Goal: Information Seeking & Learning: Learn about a topic

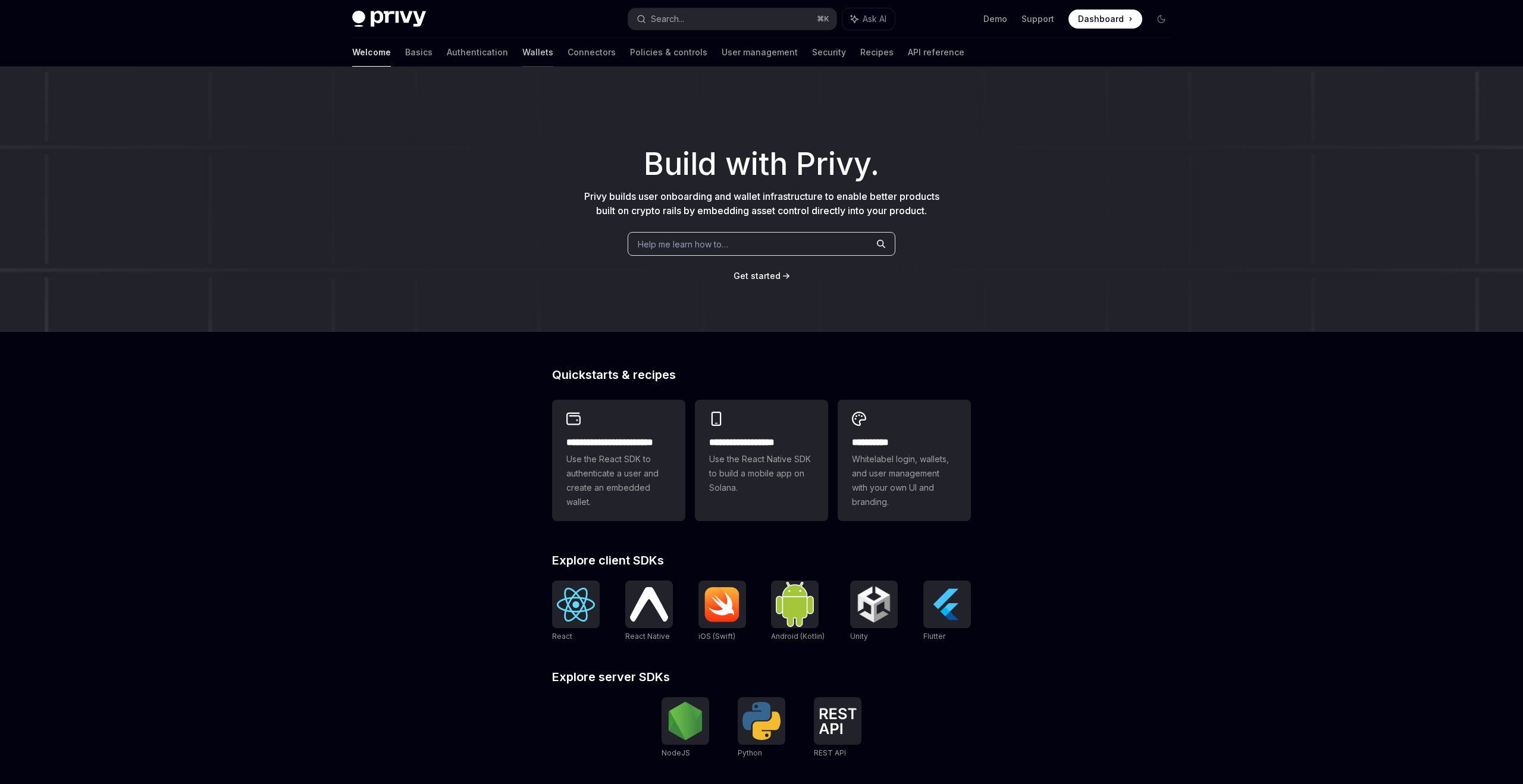
click at [522, 54] on link "Wallets" at bounding box center [538, 52] width 31 height 29
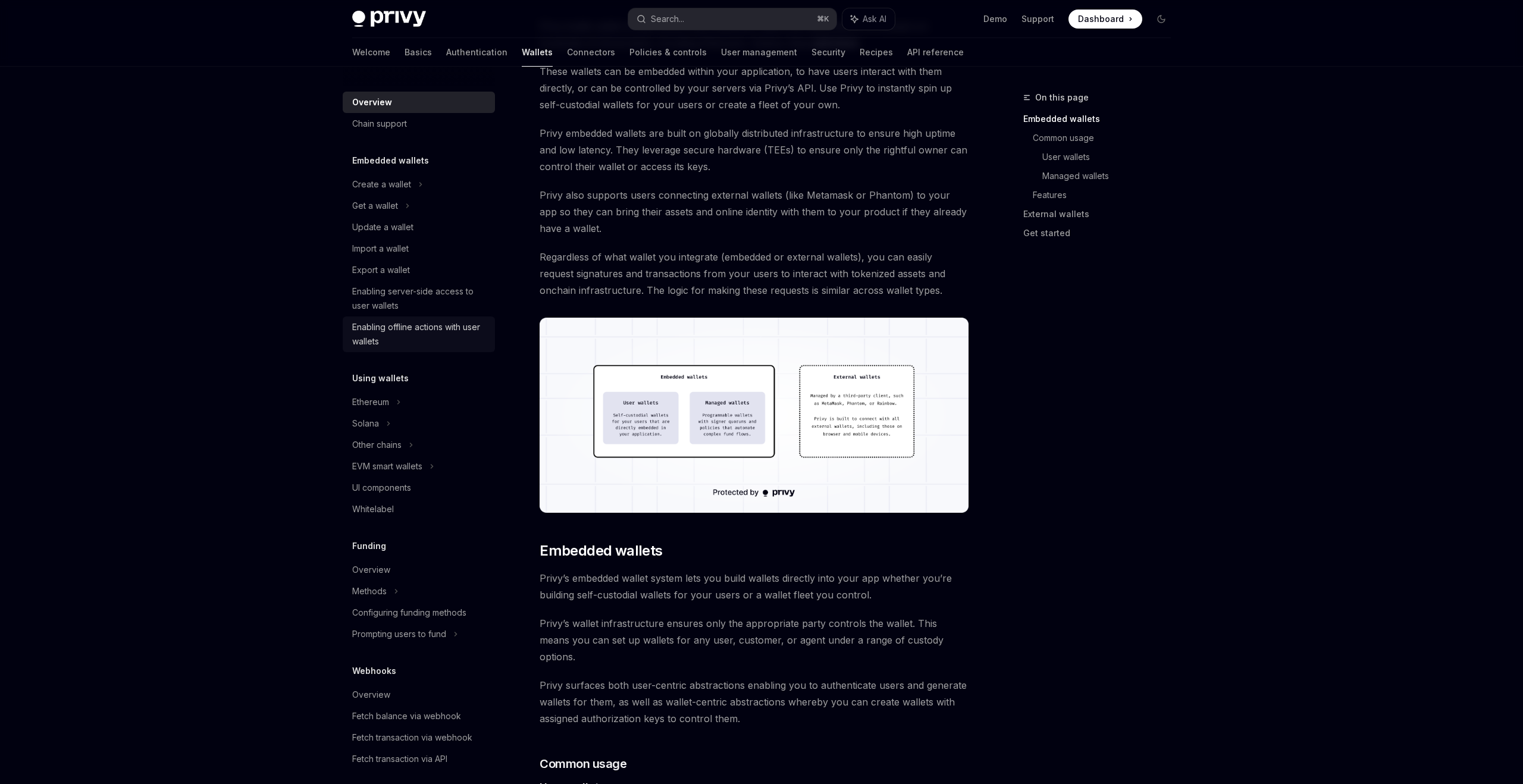
click at [469, 338] on div "Enabling offline actions with user wallets" at bounding box center [420, 334] width 136 height 29
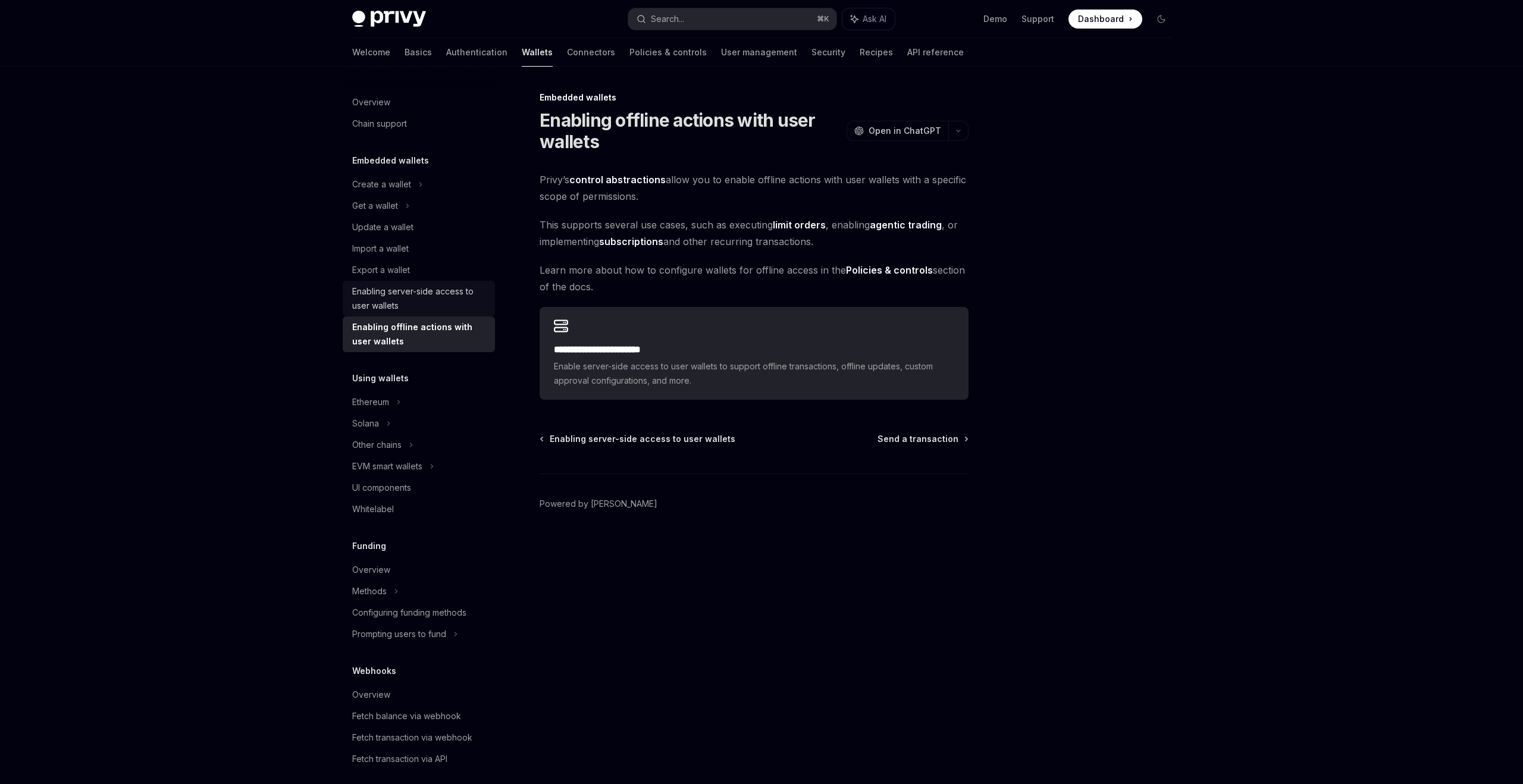
click at [466, 309] on div "Enabling server-side access to user wallets" at bounding box center [420, 298] width 136 height 29
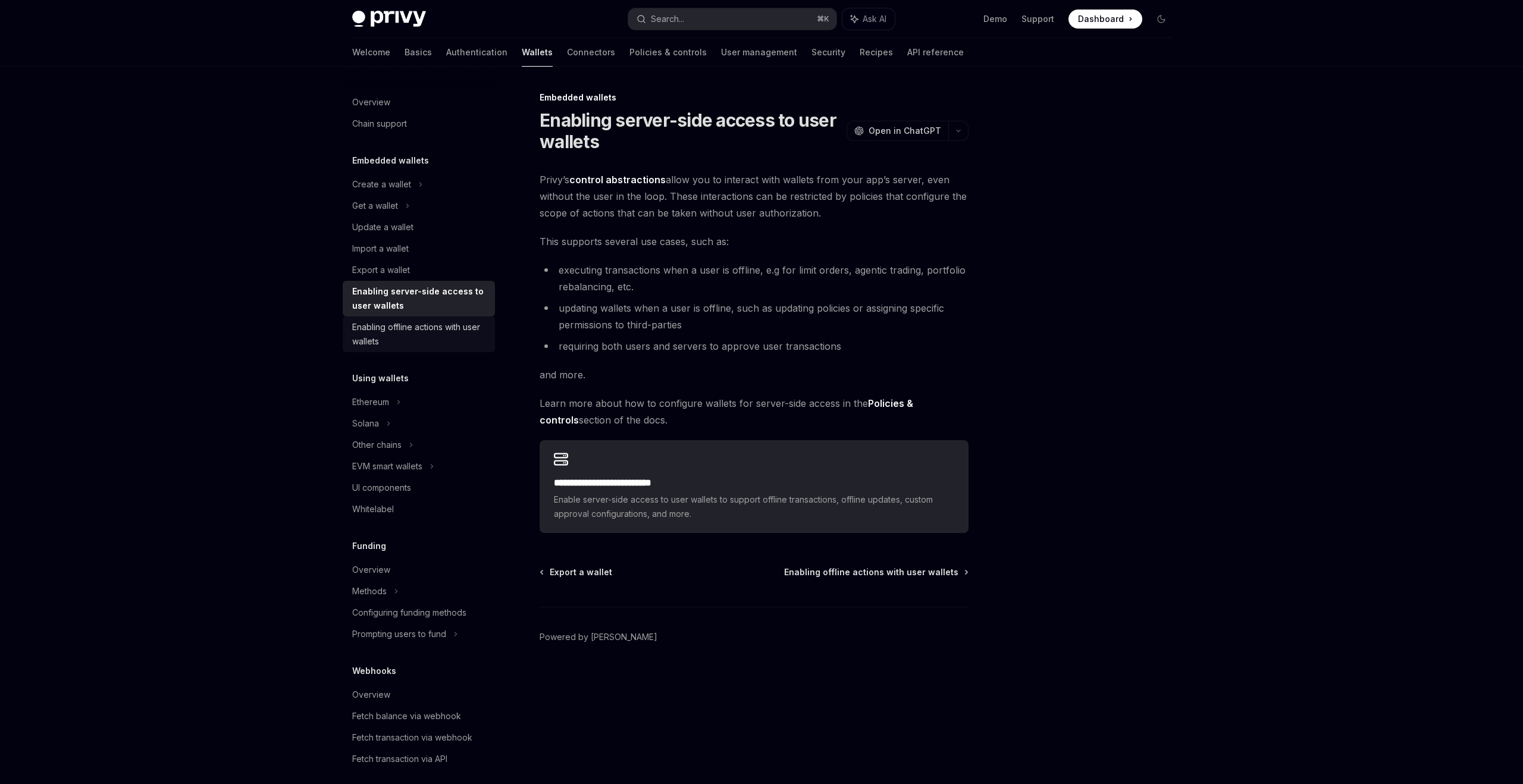
click at [462, 330] on div "Enabling offline actions with user wallets" at bounding box center [420, 334] width 136 height 29
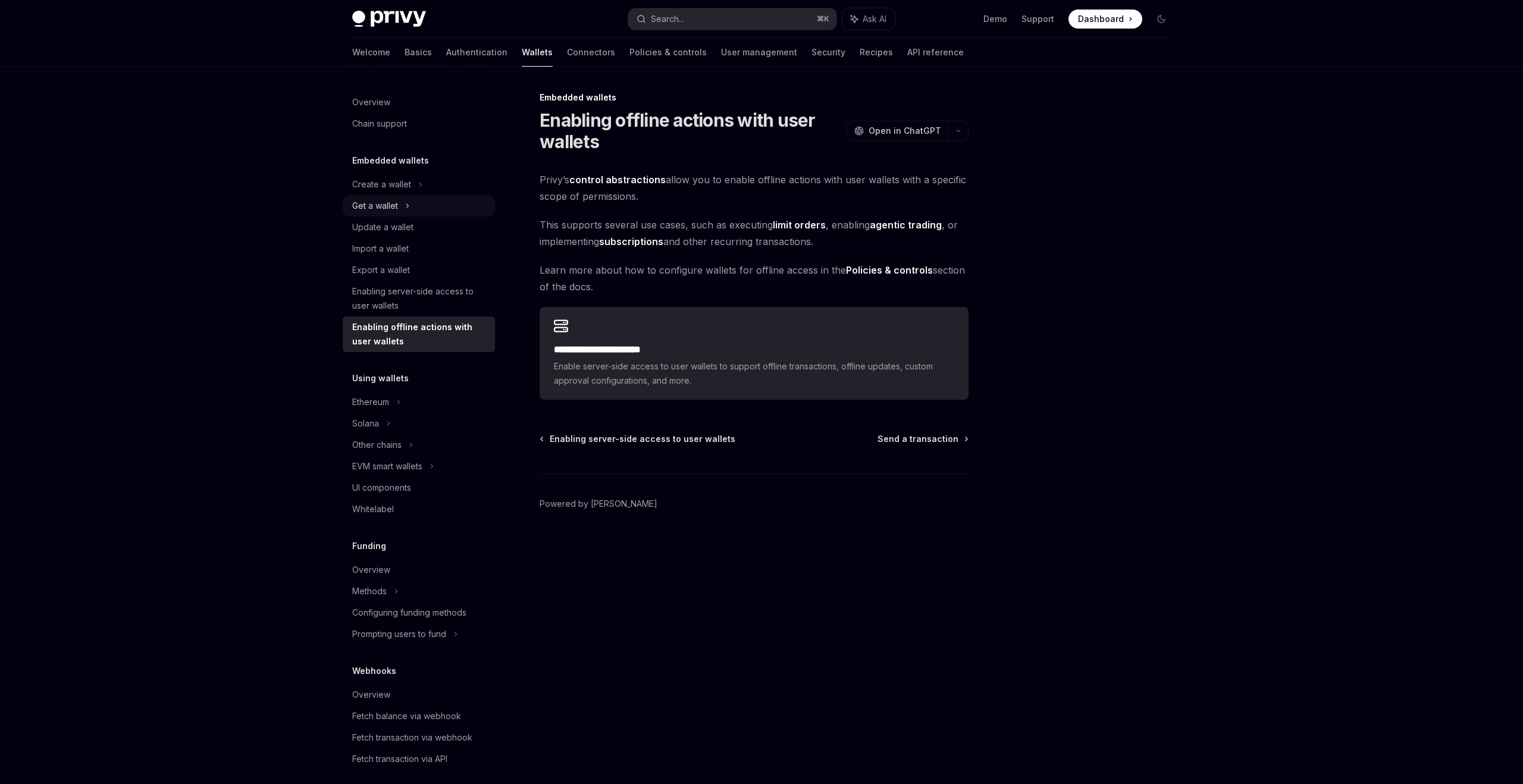
click at [462, 197] on div "Get a wallet" at bounding box center [419, 206] width 152 height 21
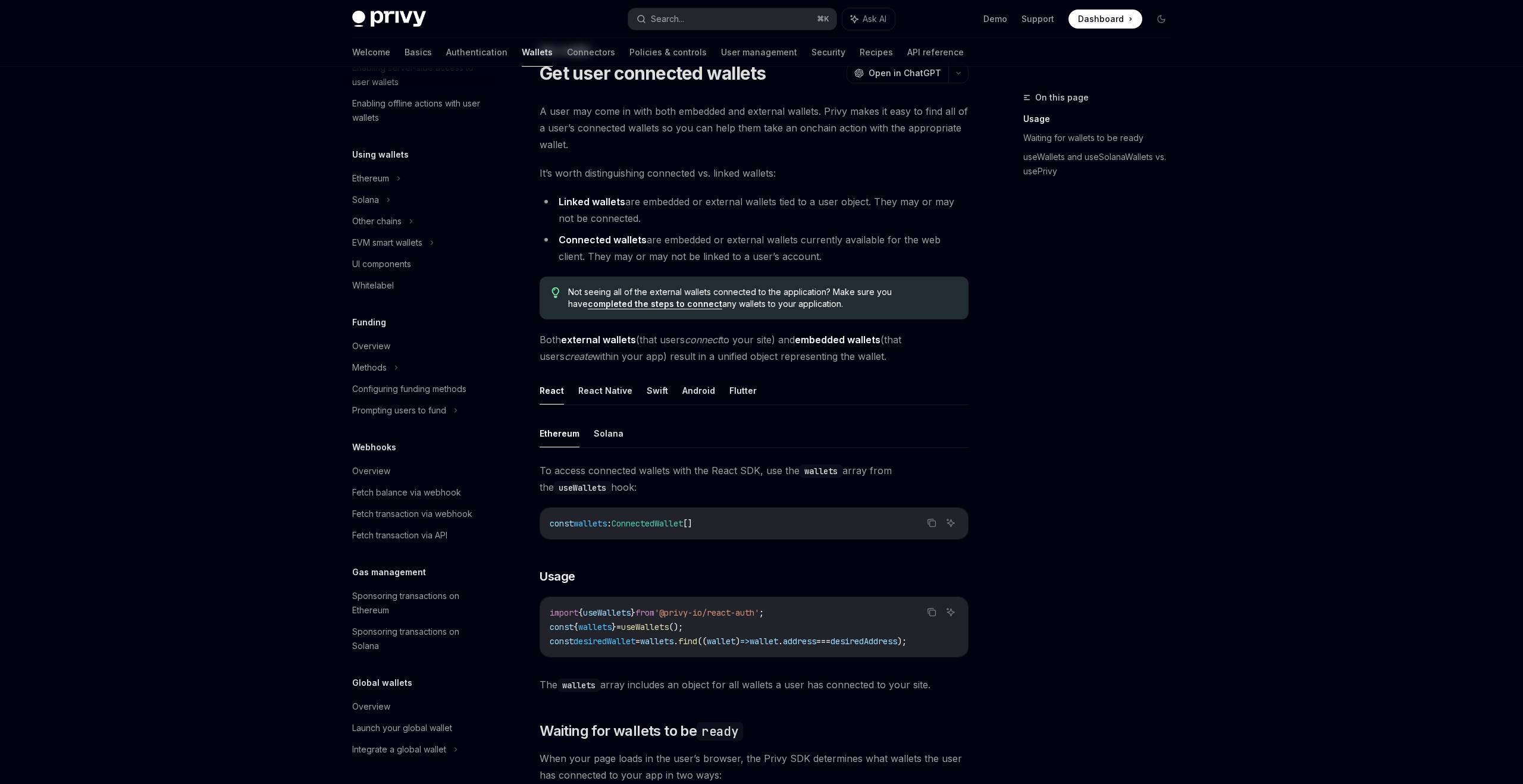
scroll to position [56, 0]
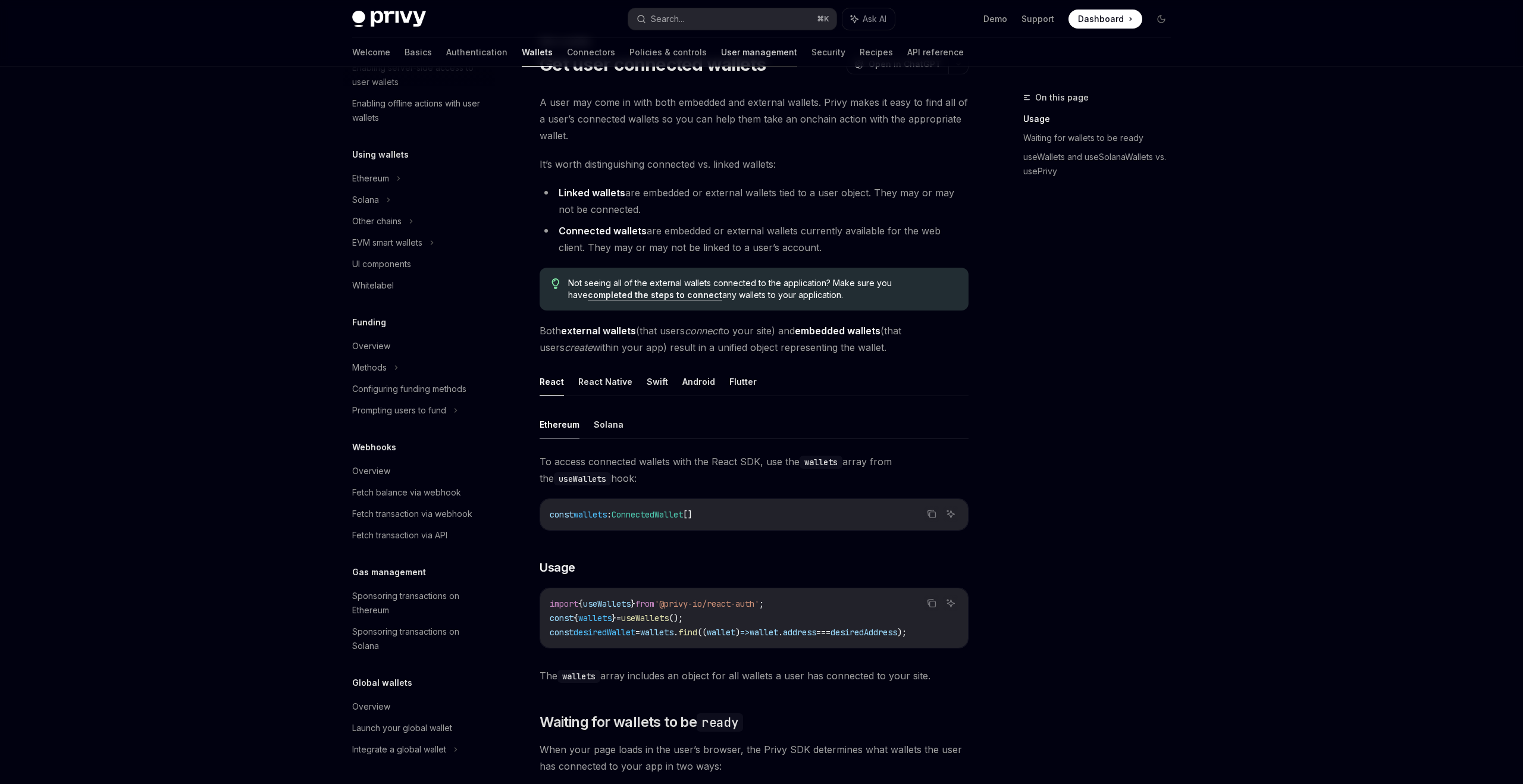
click at [721, 59] on link "User management" at bounding box center [759, 52] width 76 height 29
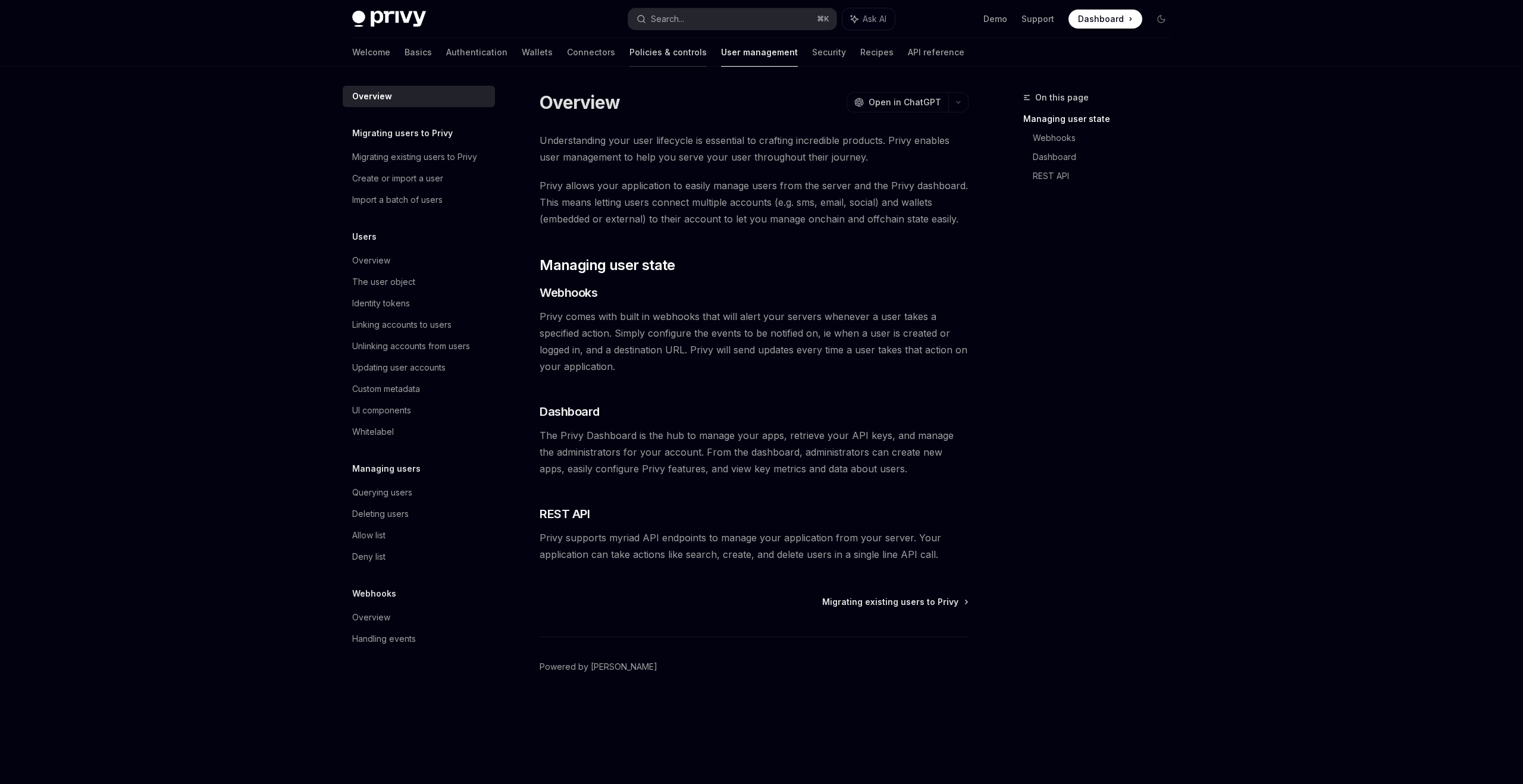
click at [629, 62] on link "Policies & controls" at bounding box center [668, 52] width 77 height 29
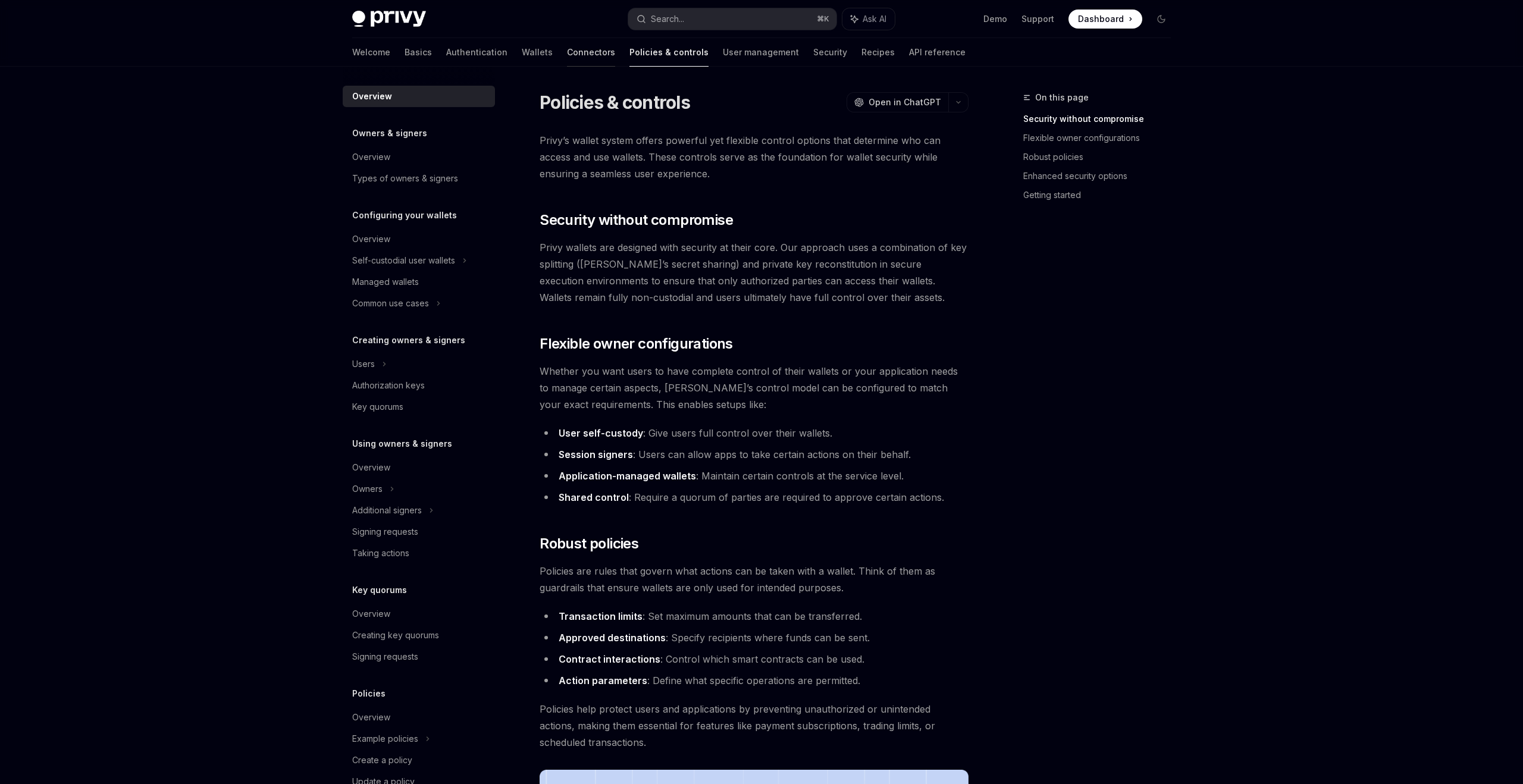
click at [567, 54] on link "Connectors" at bounding box center [591, 52] width 49 height 29
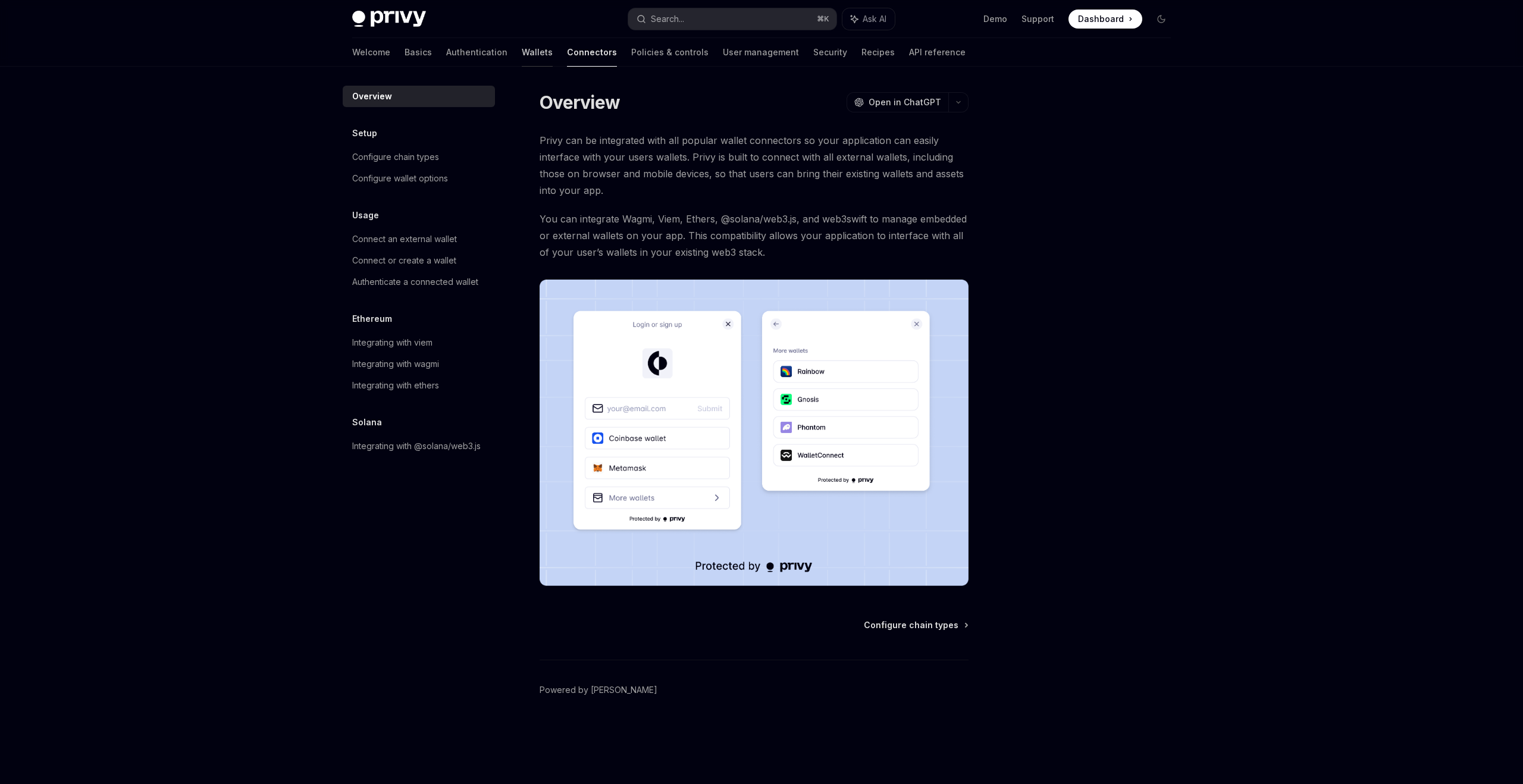
click at [522, 54] on link "Wallets" at bounding box center [537, 52] width 31 height 29
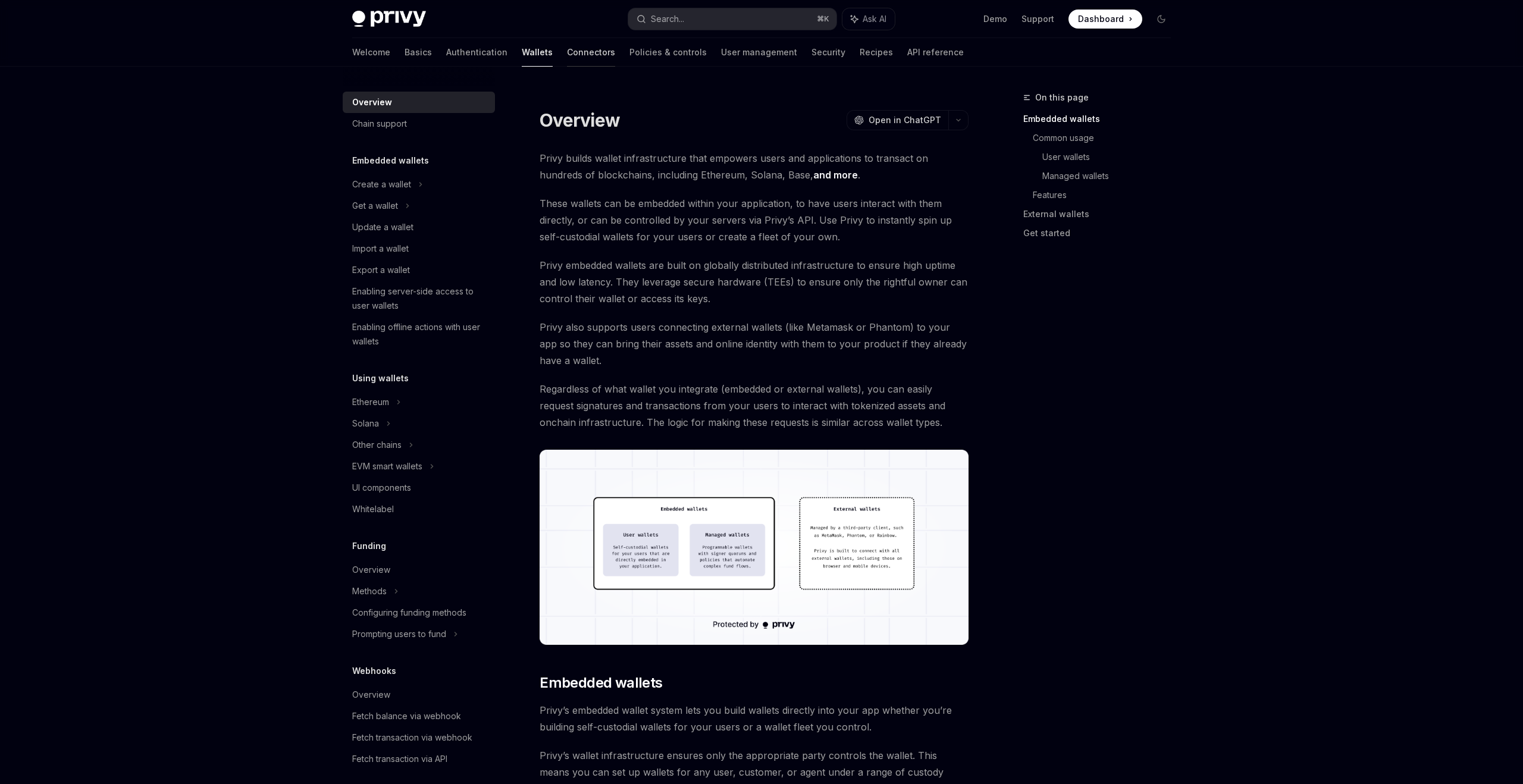
click at [567, 62] on link "Connectors" at bounding box center [591, 52] width 49 height 29
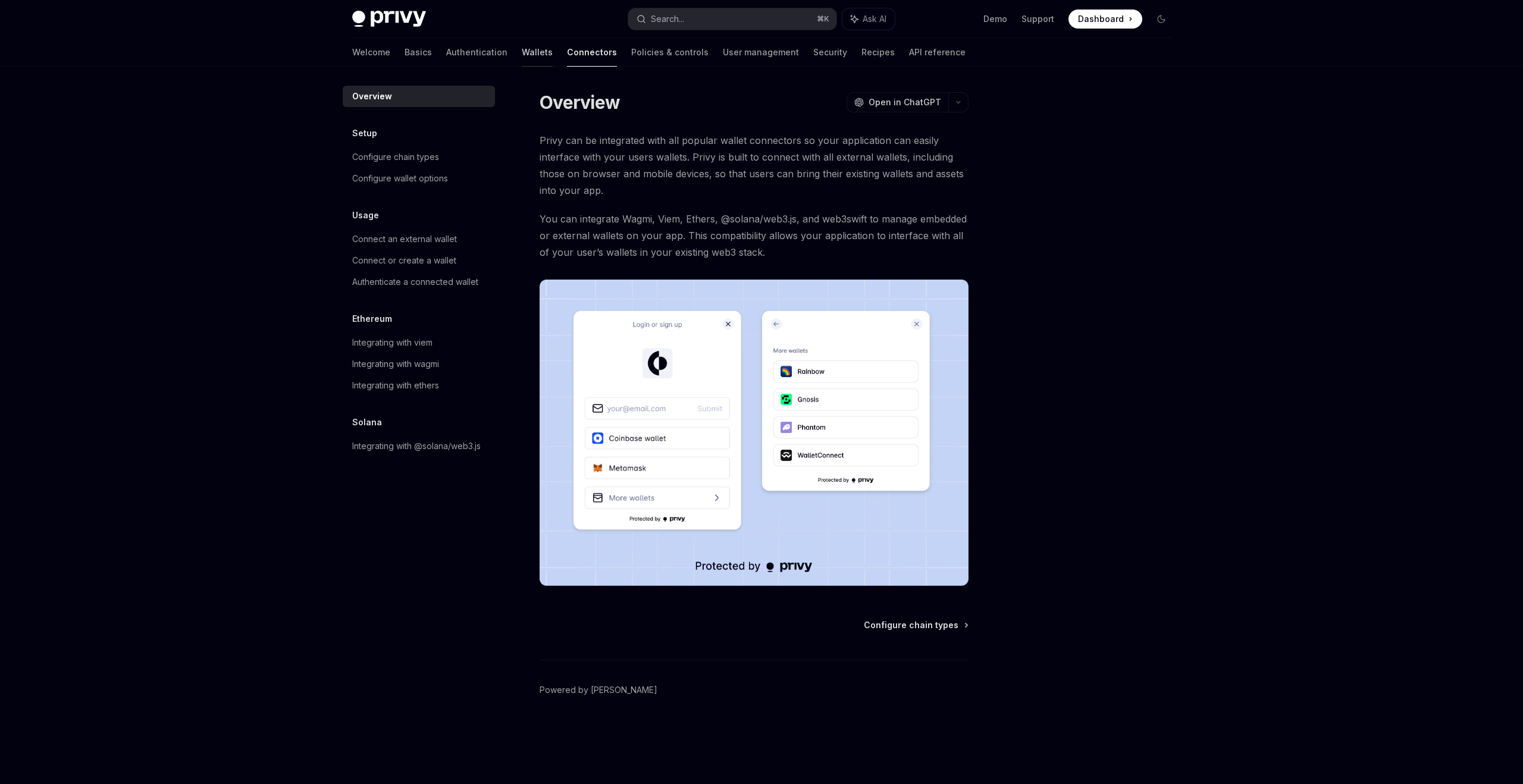
click at [522, 62] on link "Wallets" at bounding box center [537, 52] width 31 height 29
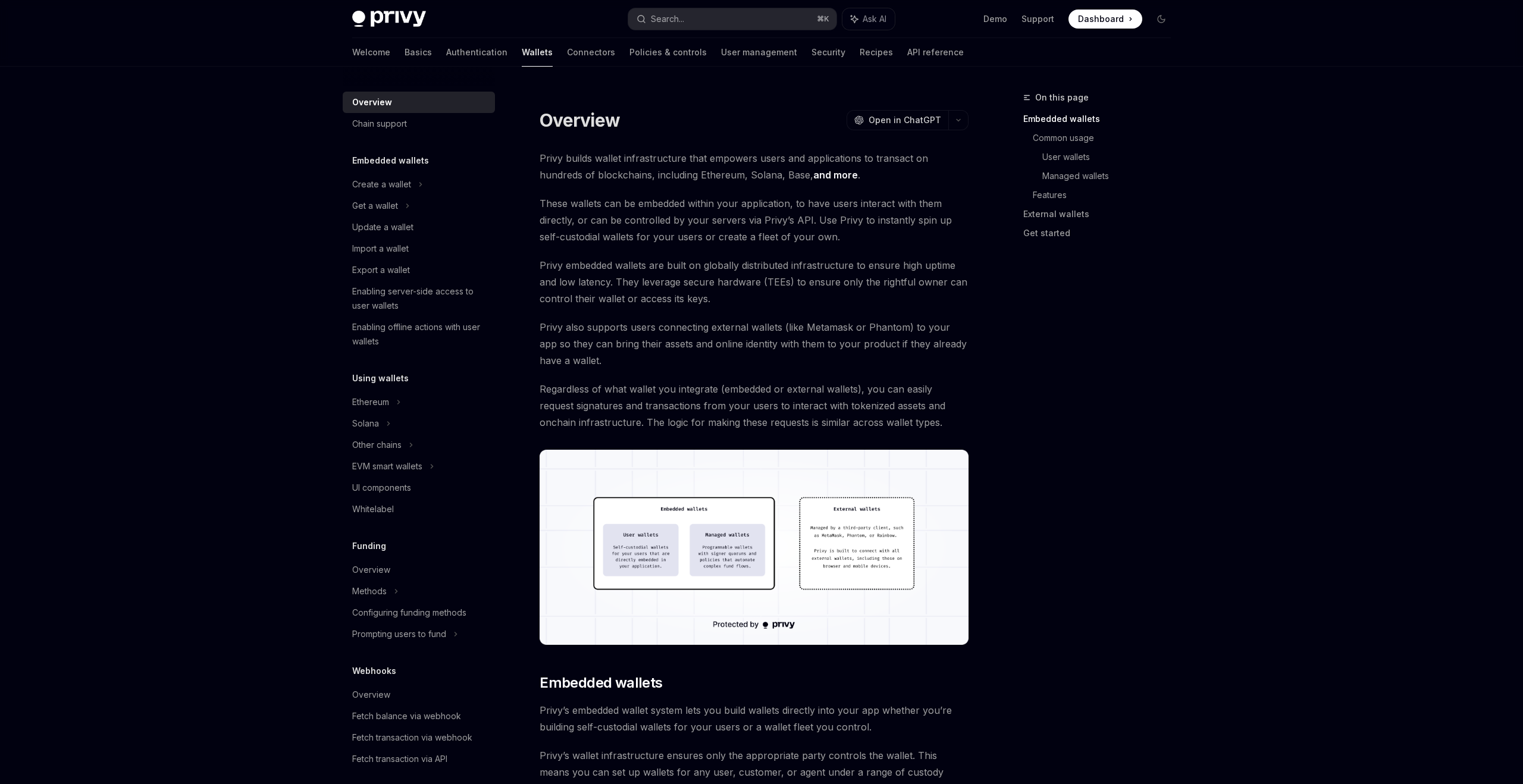
click at [423, 69] on div at bounding box center [419, 76] width 152 height 19
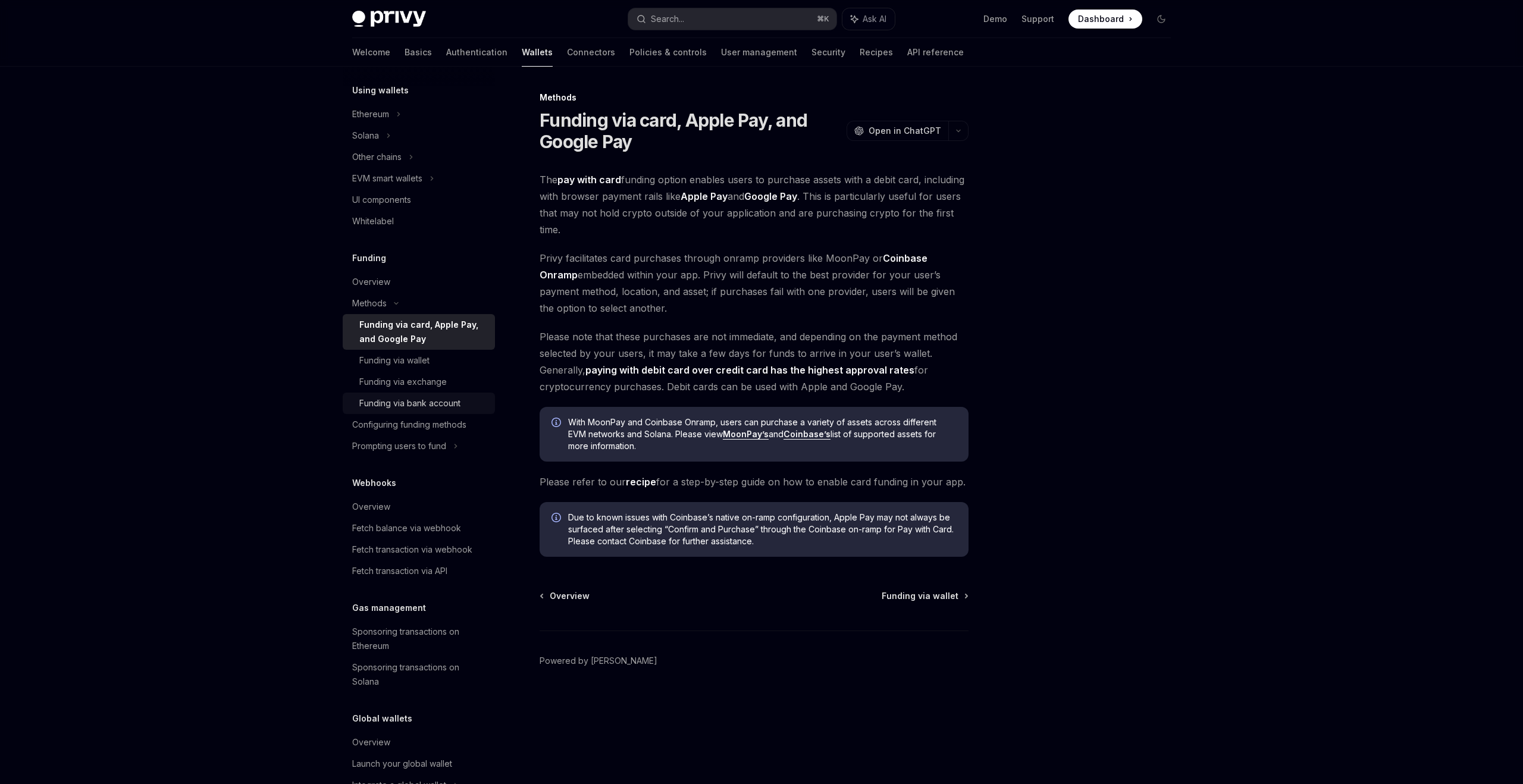
scroll to position [324, 0]
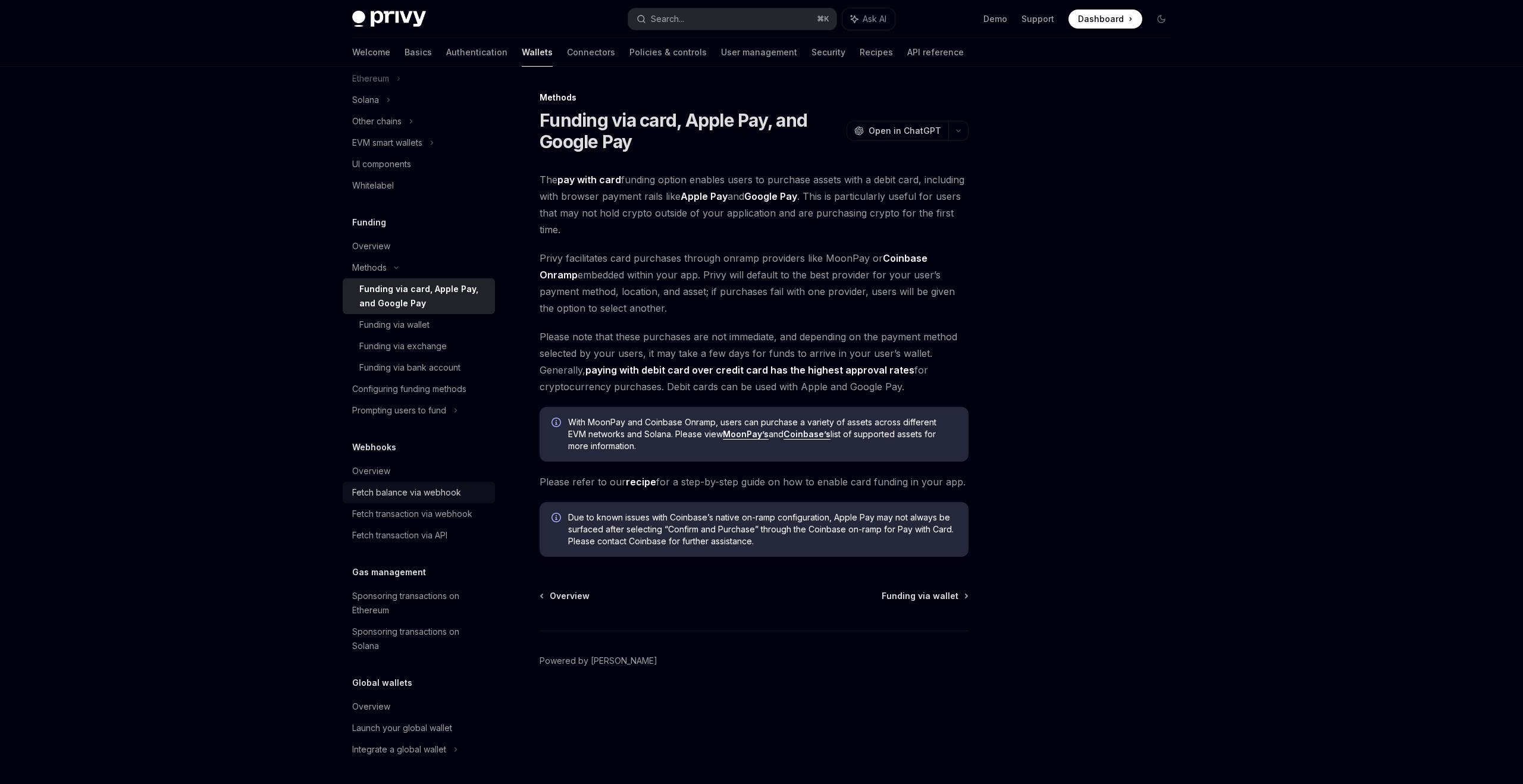
click at [430, 496] on div "Fetch balance via webhook" at bounding box center [407, 492] width 109 height 14
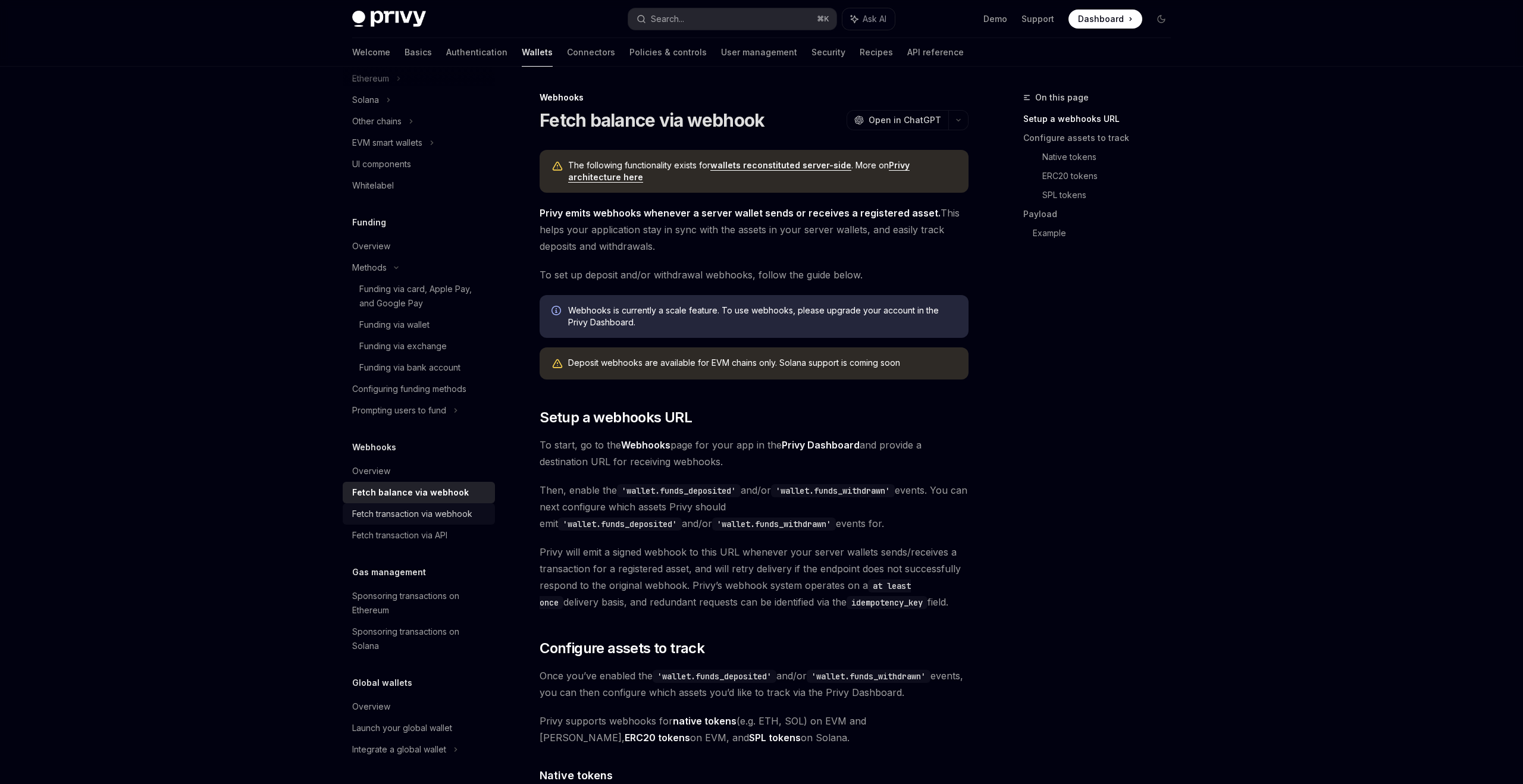
click at [427, 515] on div "Fetch transaction via webhook" at bounding box center [412, 514] width 120 height 14
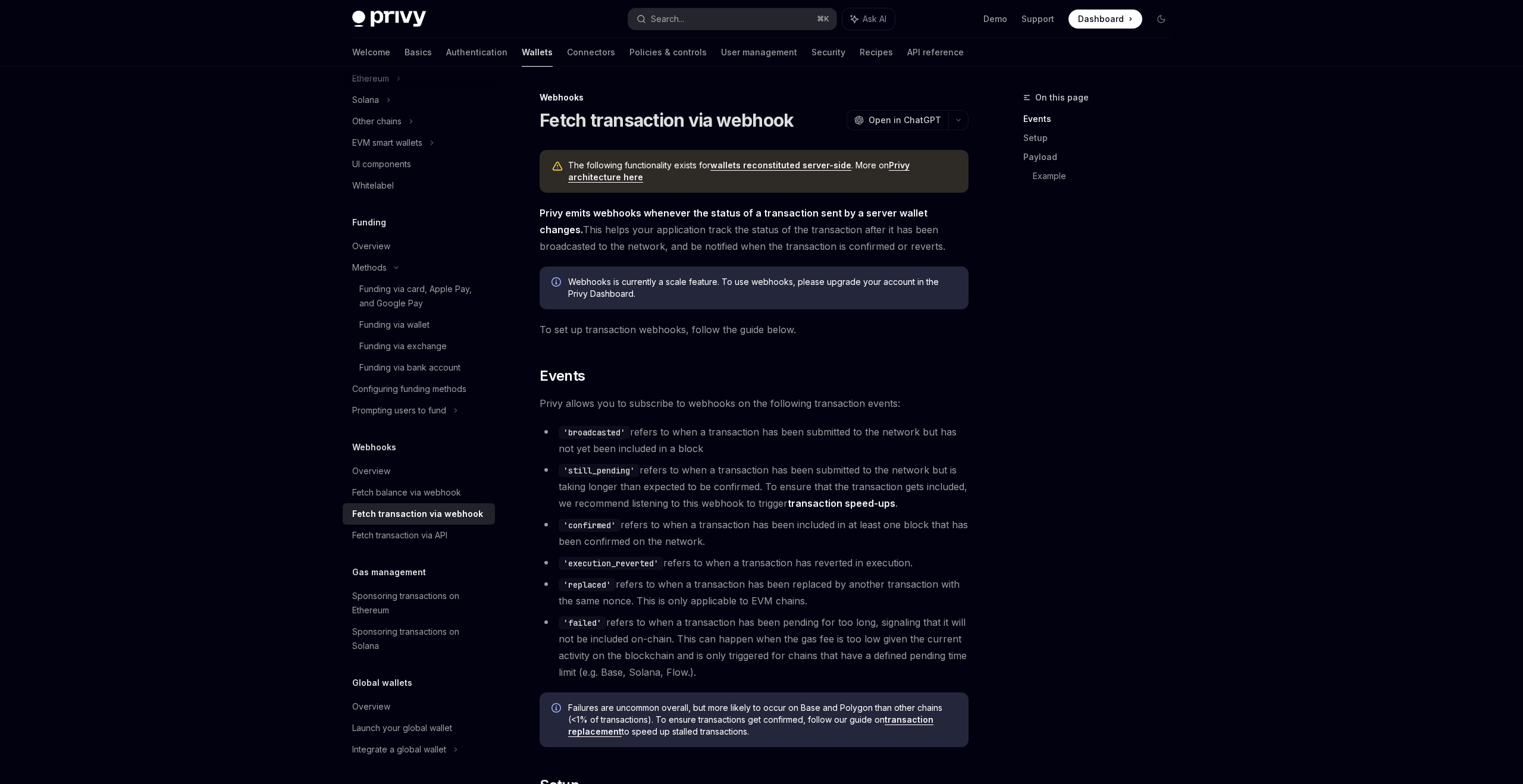
click at [809, 168] on link "wallets reconstituted server-side" at bounding box center [781, 165] width 141 height 11
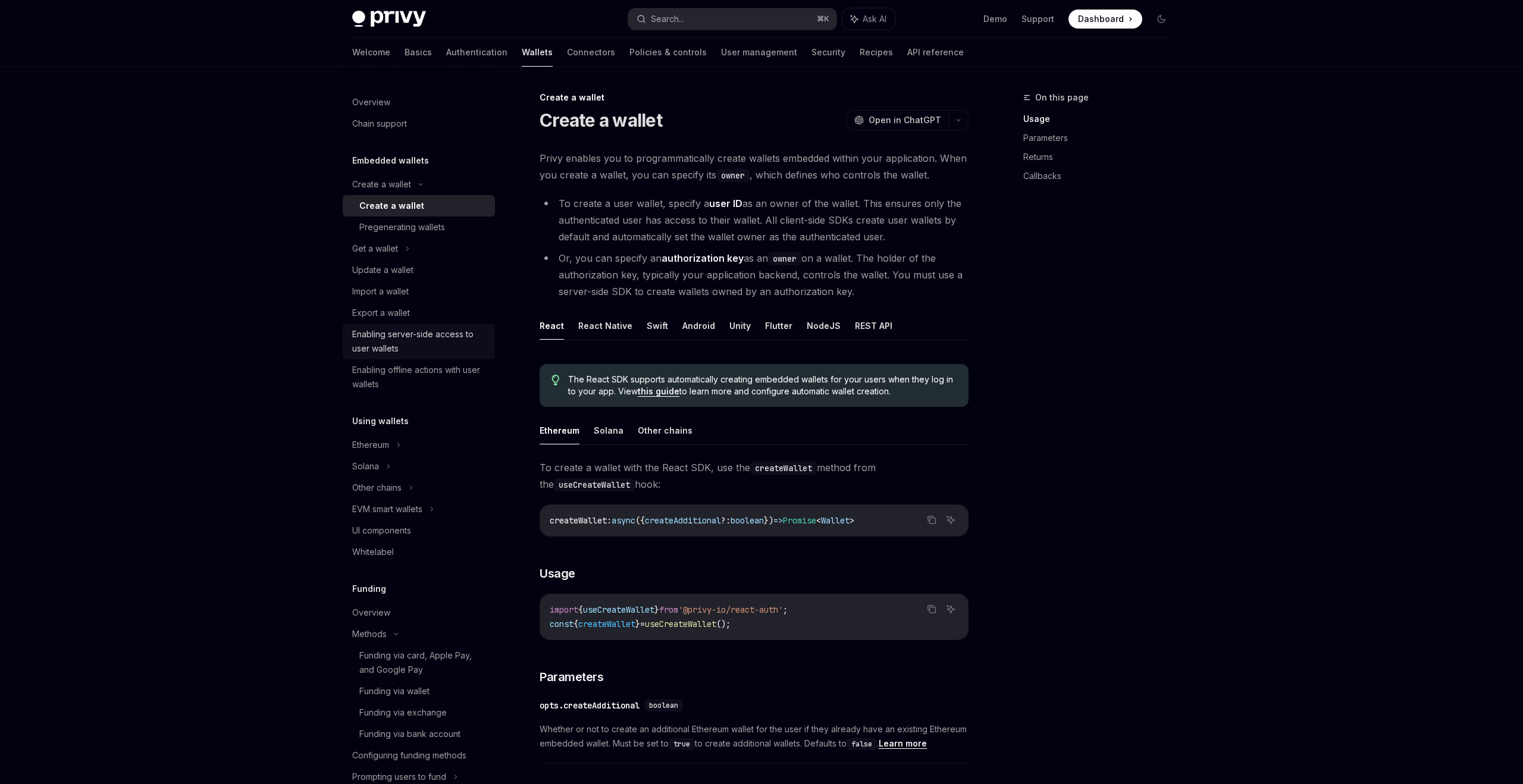
click at [425, 332] on div "Enabling server-side access to user wallets" at bounding box center [420, 341] width 136 height 29
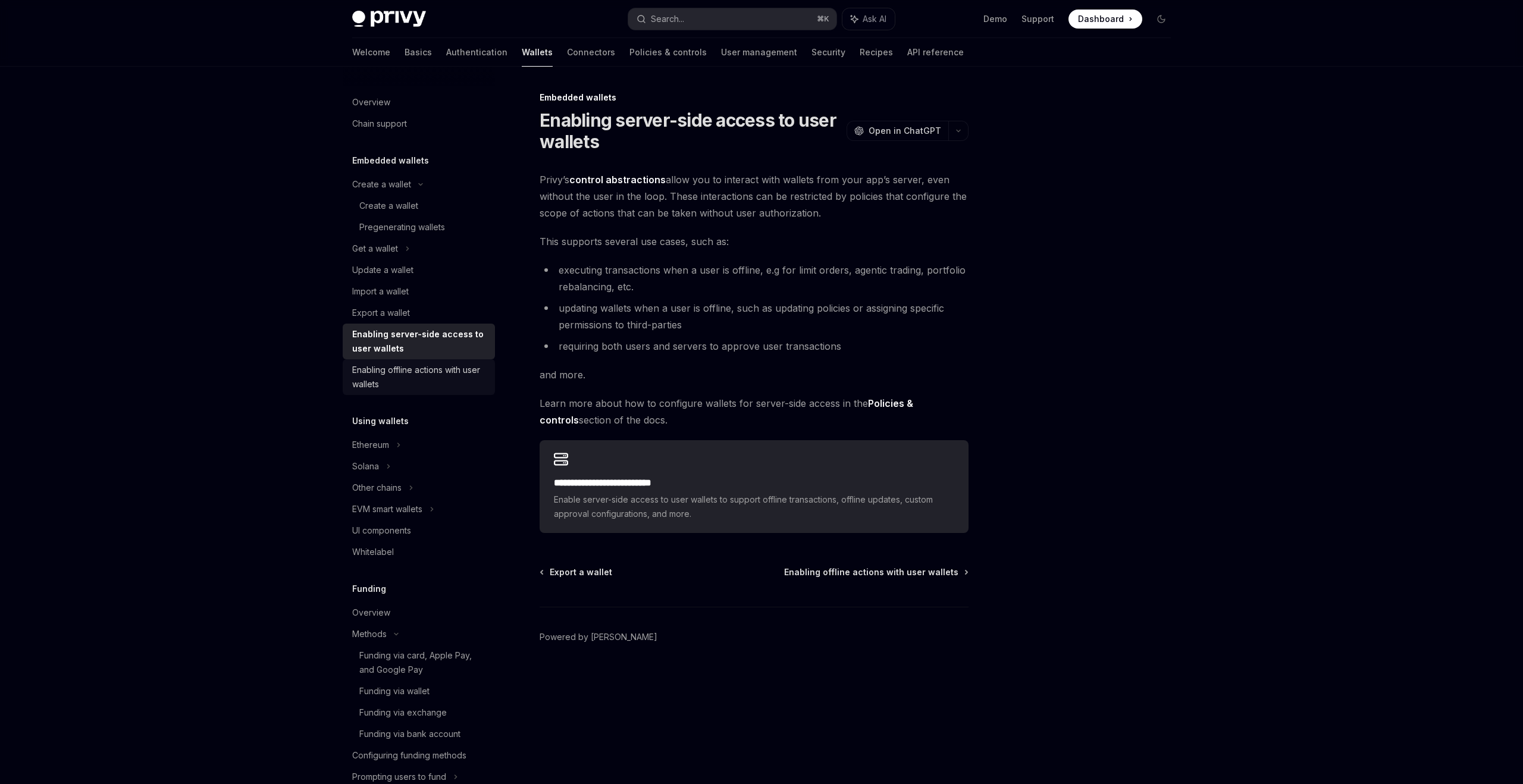
click at [420, 378] on div "Enabling offline actions with user wallets" at bounding box center [420, 377] width 136 height 29
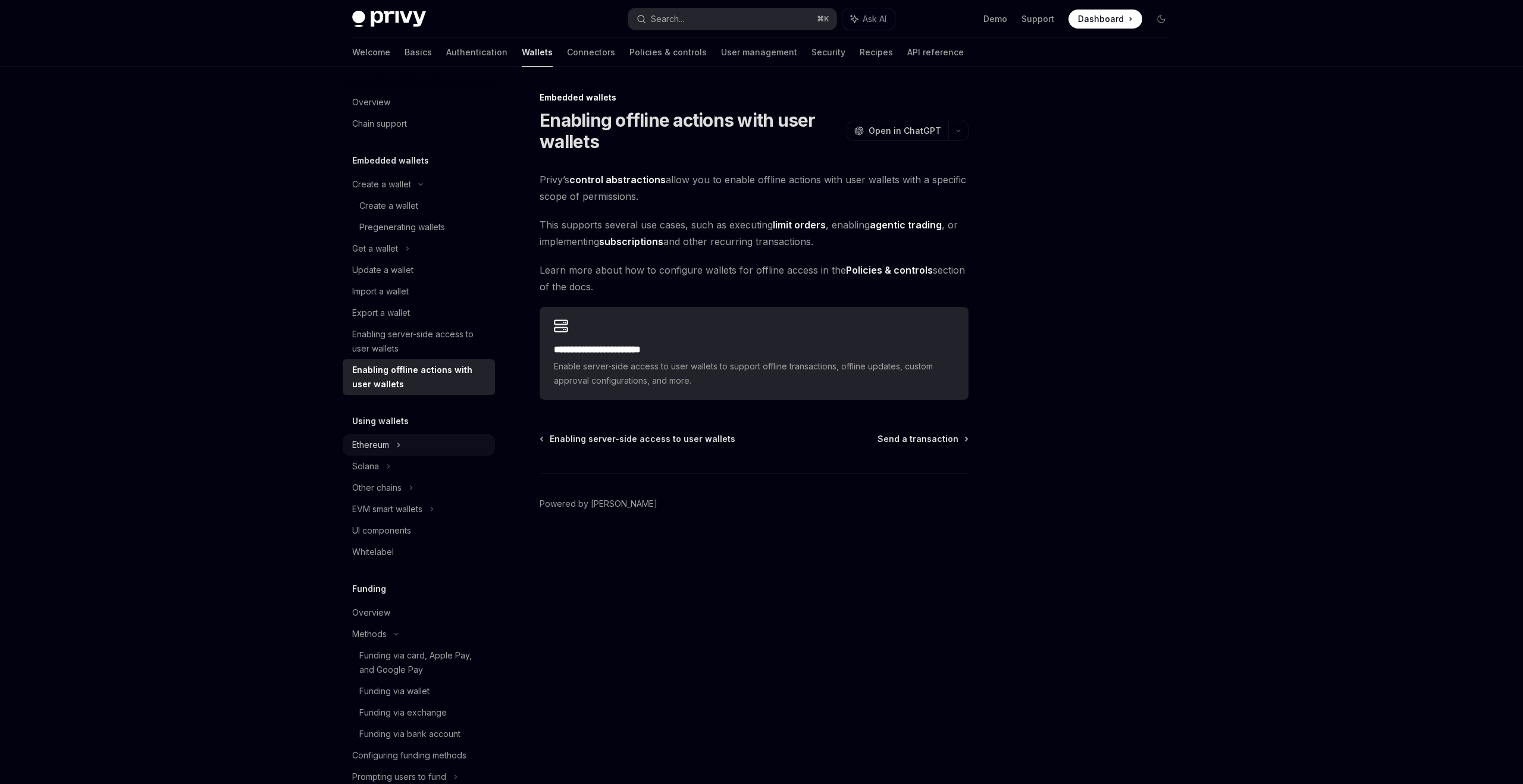
click at [400, 195] on div "Ethereum" at bounding box center [419, 184] width 152 height 21
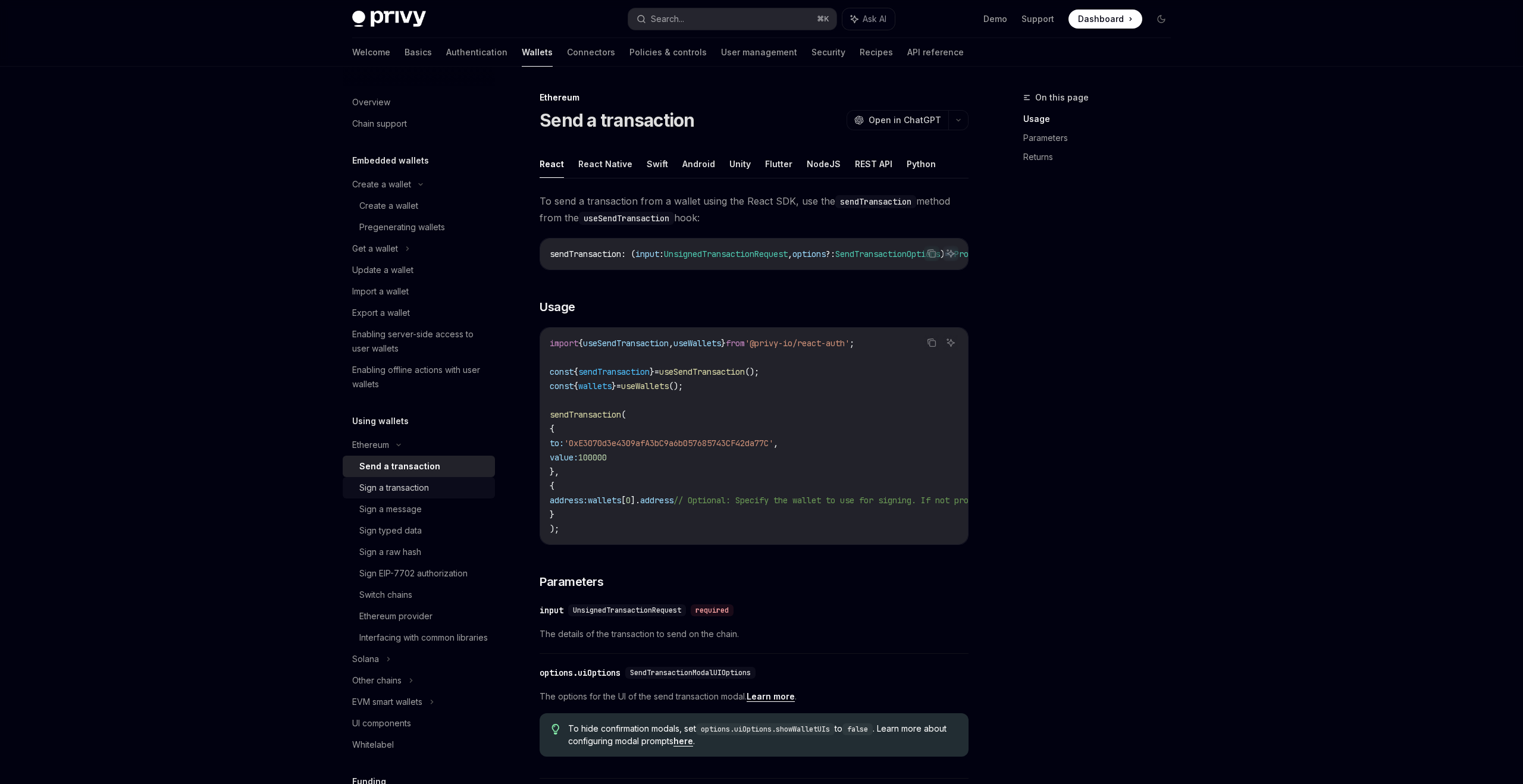
click at [396, 494] on div "Sign a transaction" at bounding box center [394, 487] width 70 height 14
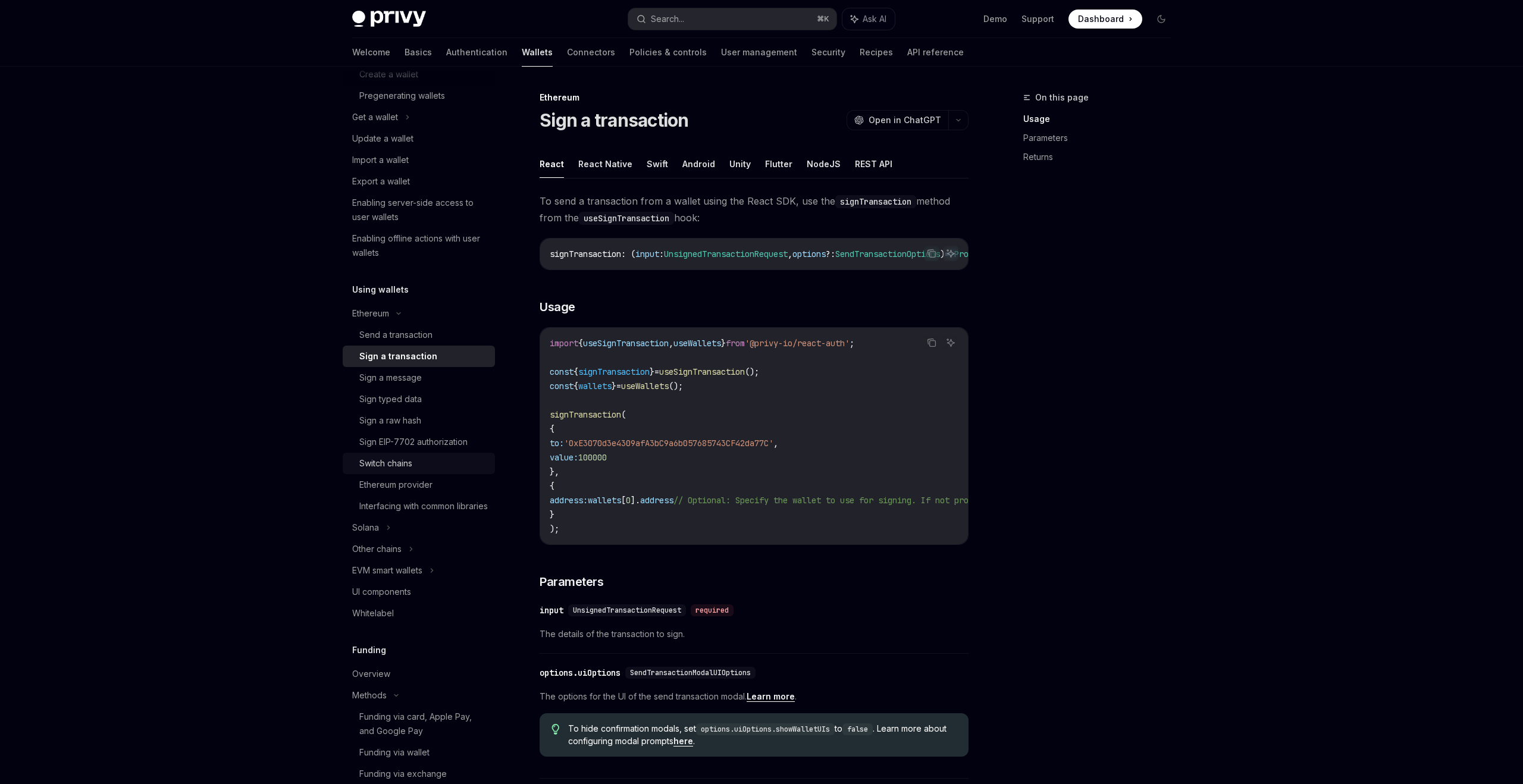
scroll to position [149, 0]
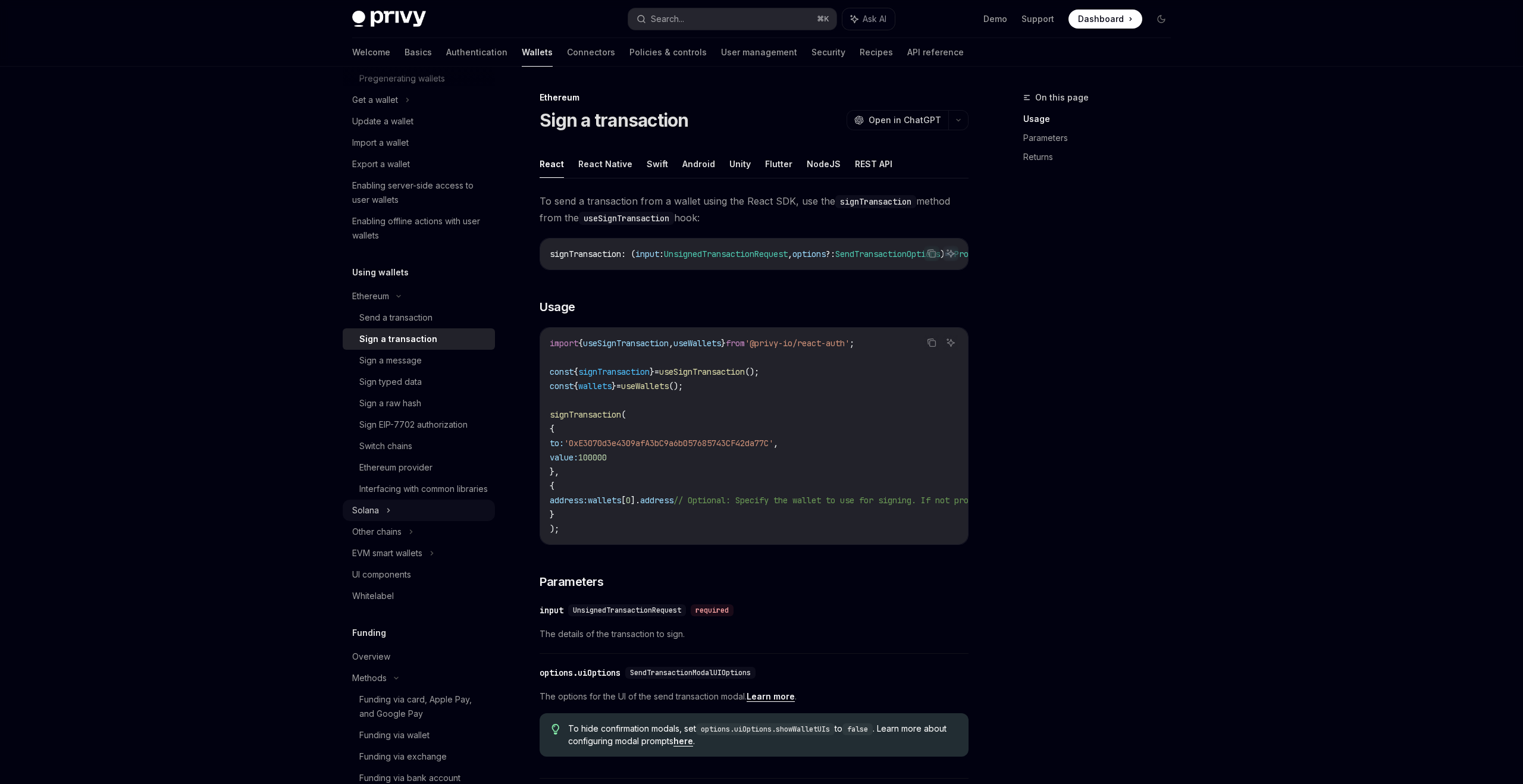
click at [393, 111] on div "Solana" at bounding box center [419, 100] width 152 height 21
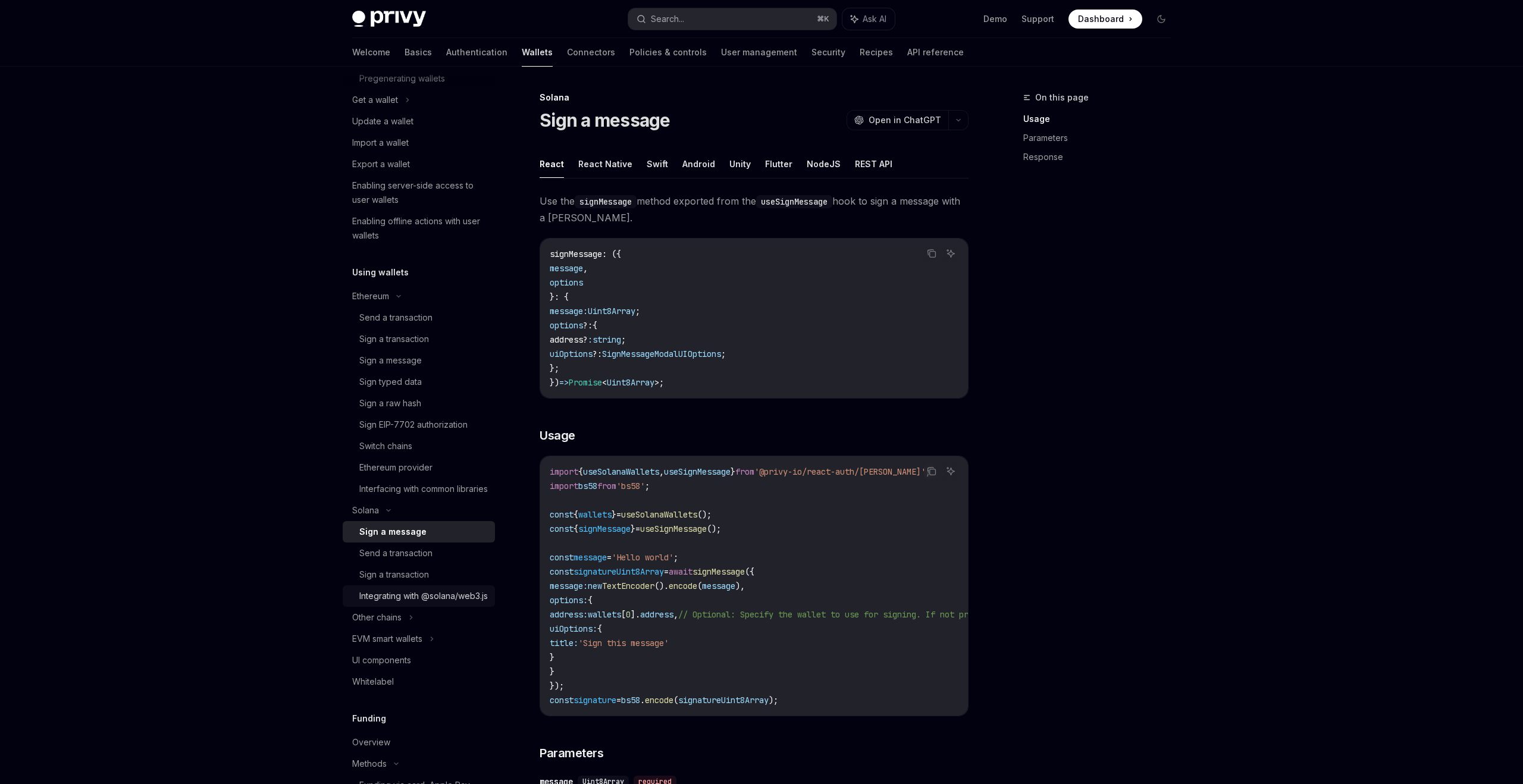
click at [386, 603] on div "Integrating with @solana/web3.js" at bounding box center [423, 595] width 128 height 14
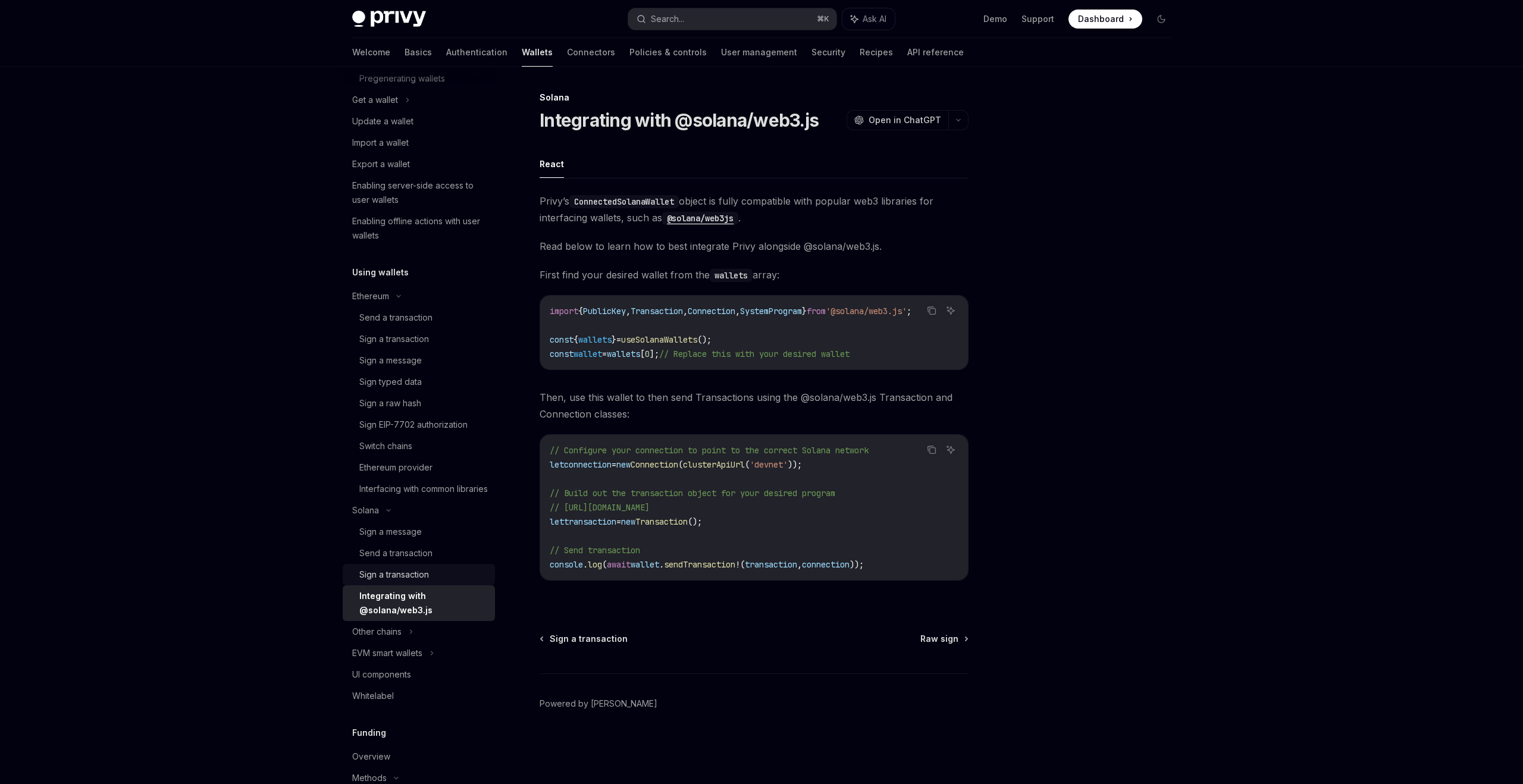
click at [405, 582] on div "Sign a transaction" at bounding box center [394, 574] width 70 height 14
click at [408, 560] on div "Send a transaction" at bounding box center [396, 553] width 73 height 14
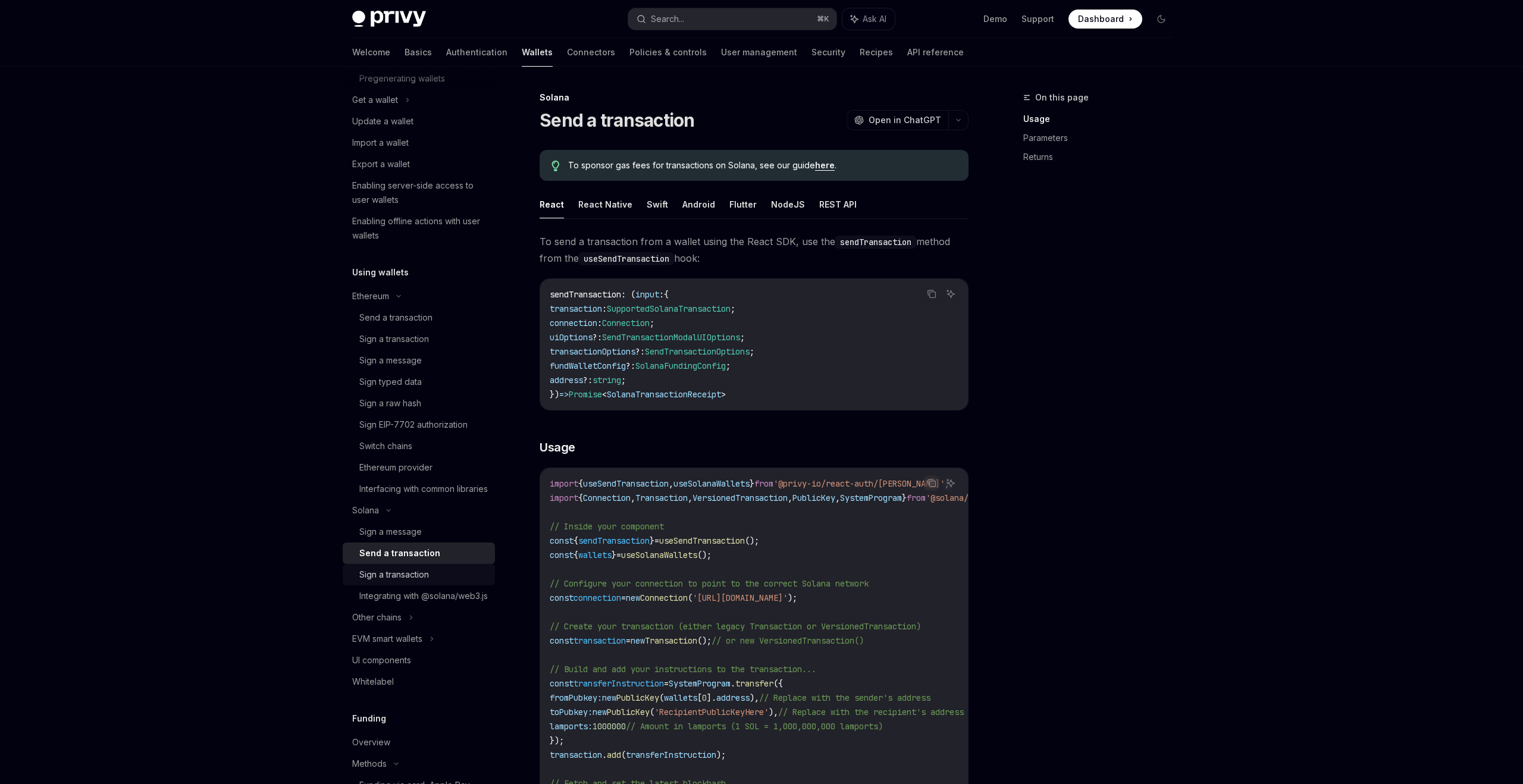
click at [407, 585] on link "Sign a transaction" at bounding box center [419, 575] width 152 height 21
click at [406, 599] on link "Integrating with @solana/web3.js" at bounding box center [419, 596] width 152 height 21
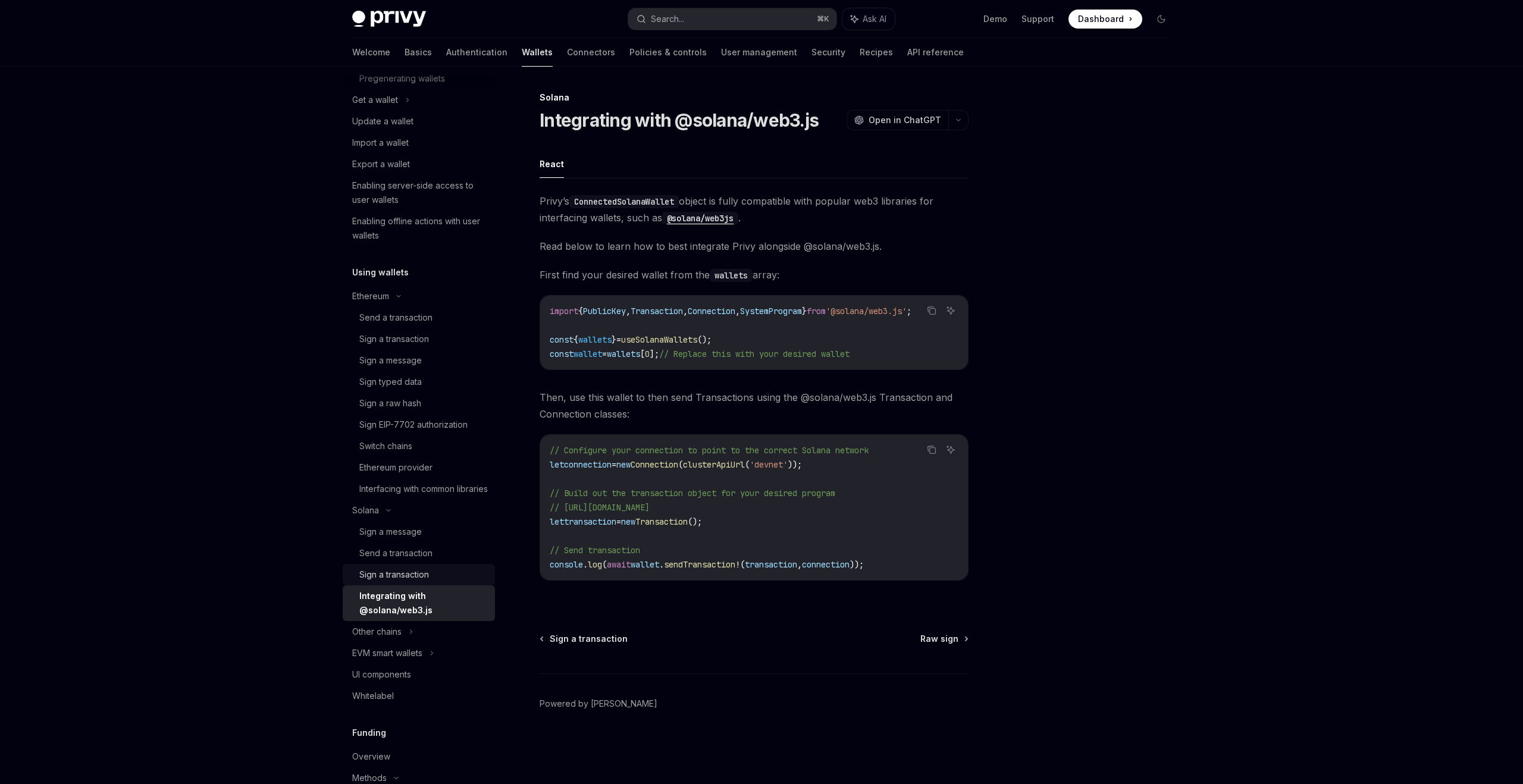
click at [406, 582] on div "Sign a transaction" at bounding box center [394, 574] width 70 height 14
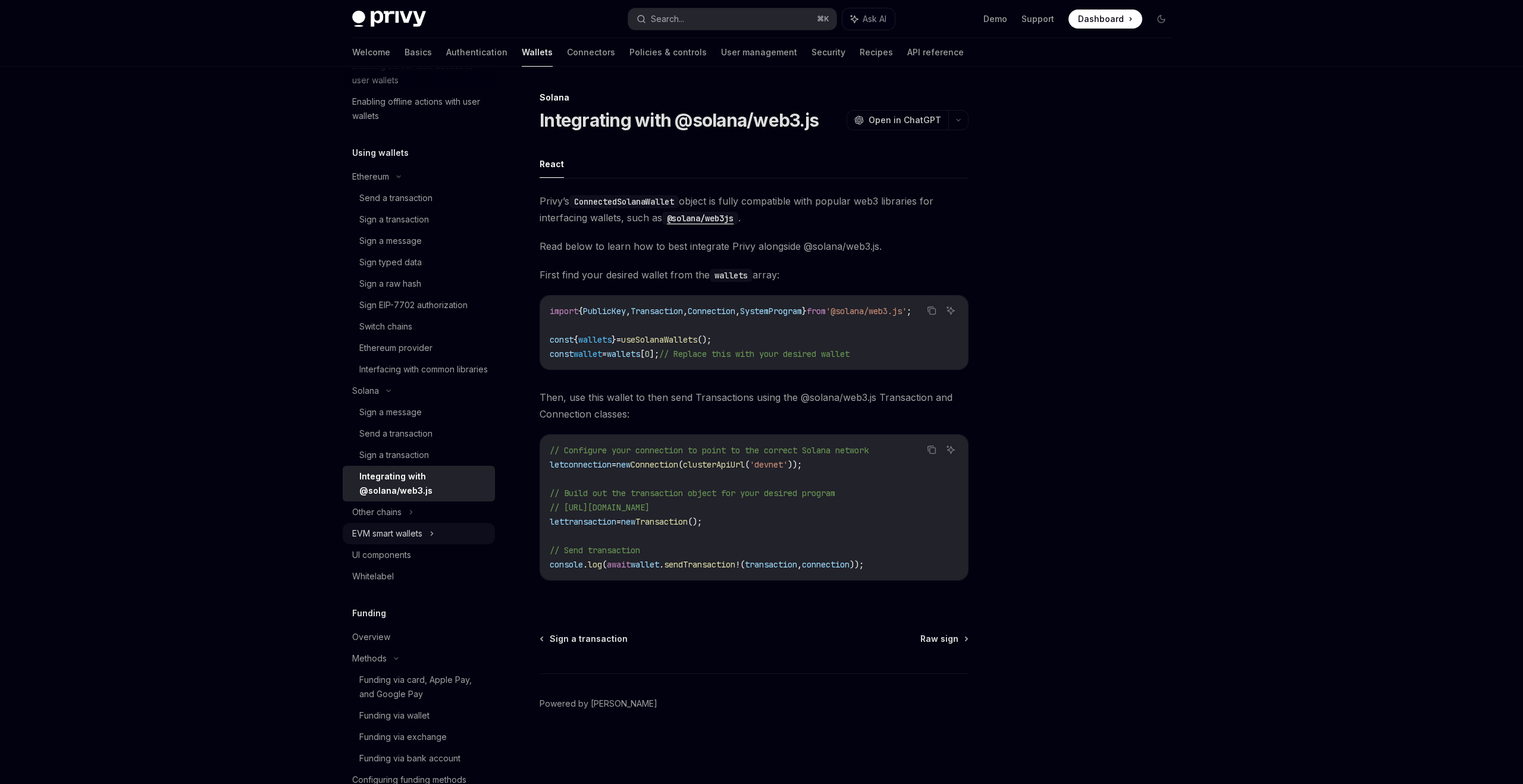
scroll to position [307, 0]
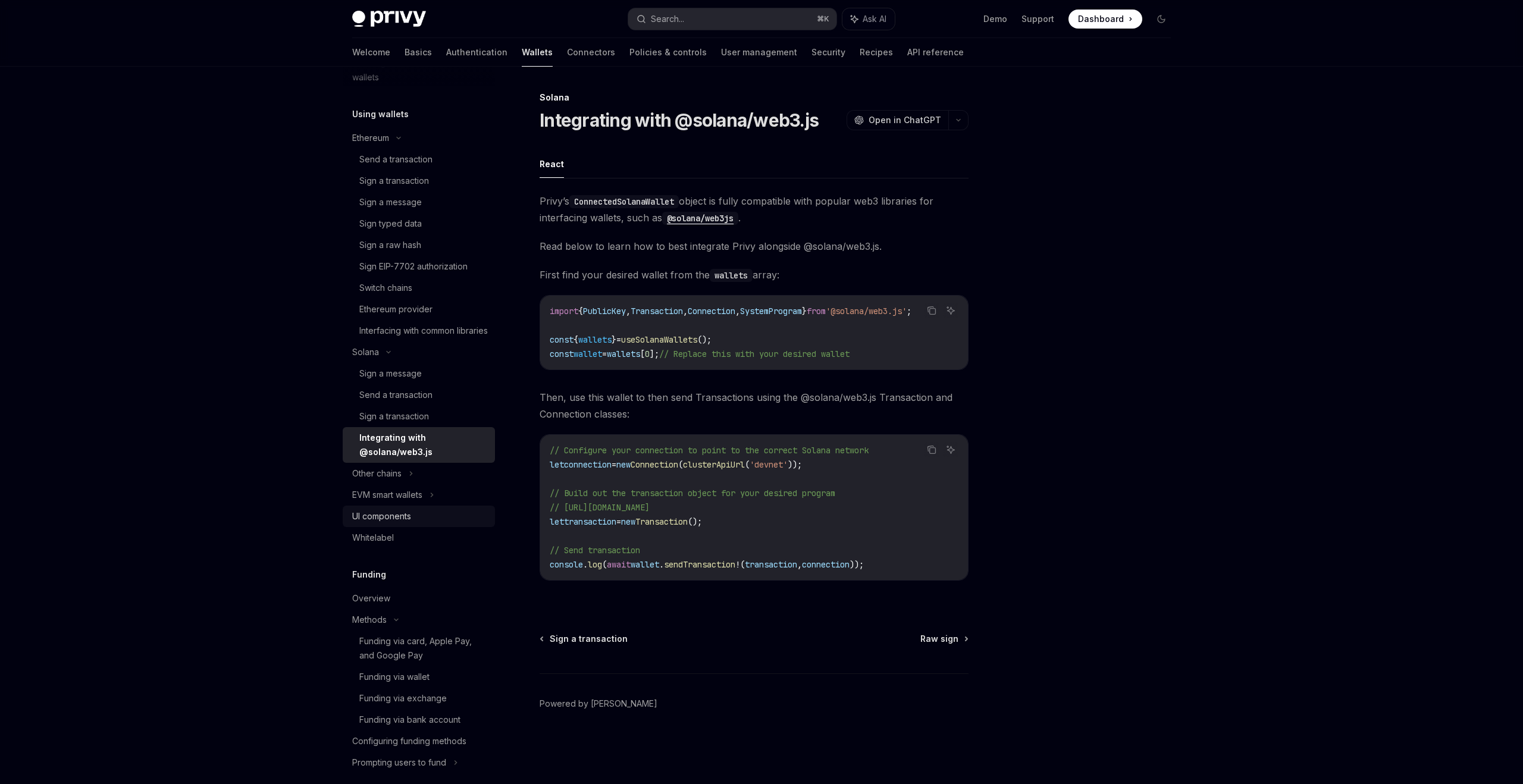
click at [391, 524] on div "UI components" at bounding box center [381, 516] width 59 height 14
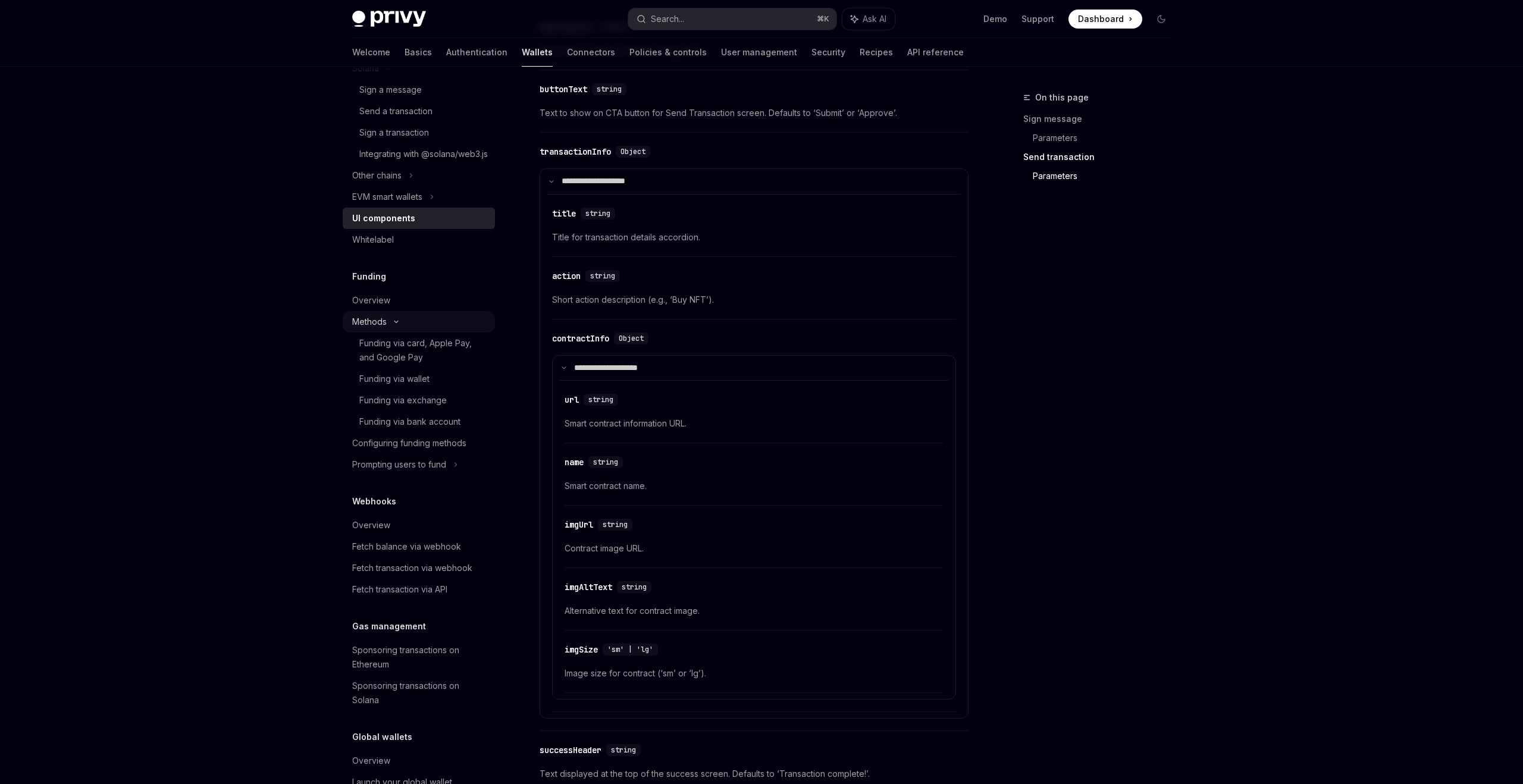
scroll to position [673, 0]
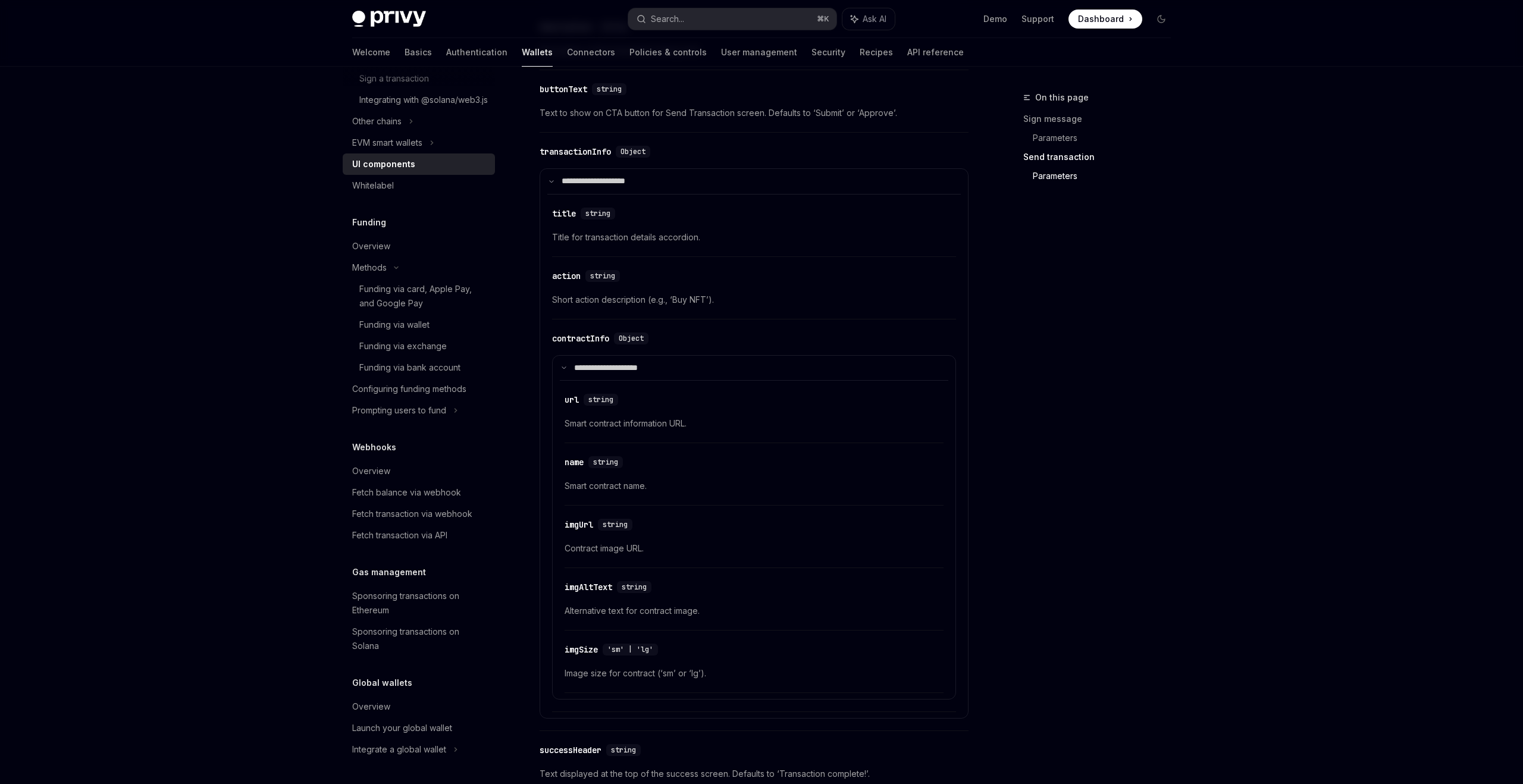
type textarea "*"
